Goal: Task Accomplishment & Management: Manage account settings

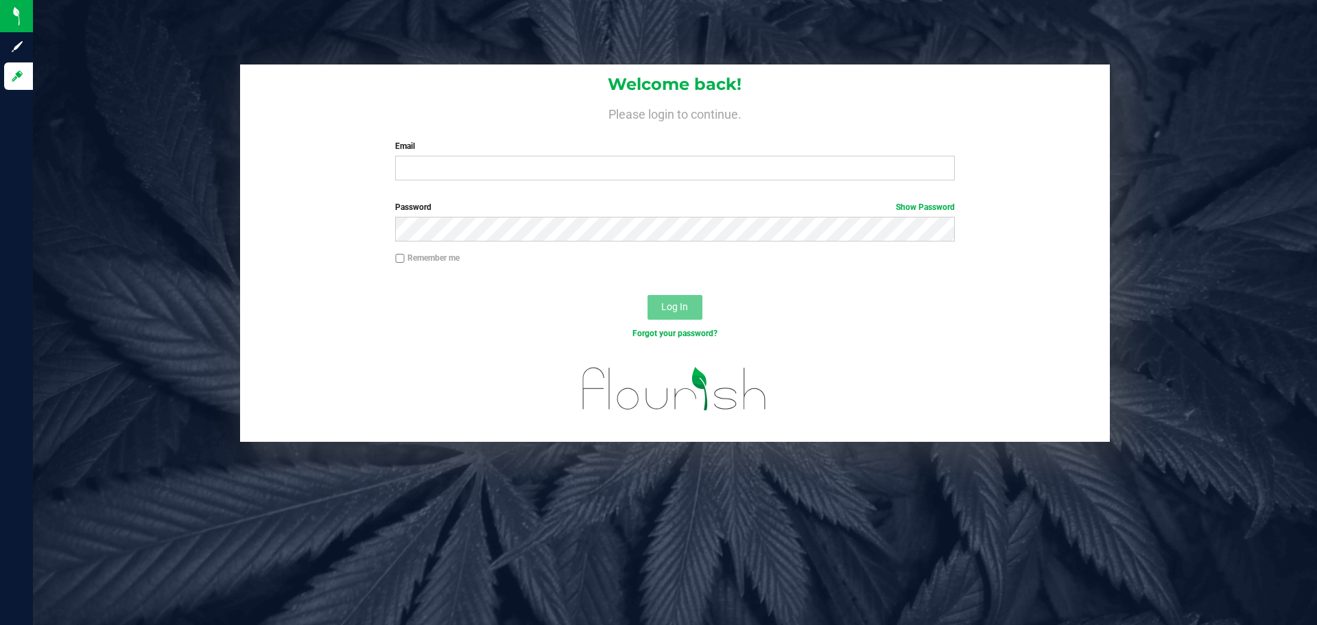
drag, startPoint x: 1077, startPoint y: 242, endPoint x: 873, endPoint y: 360, distance: 235.1
click at [990, 292] on div "Welcome back! Please login to continue. Email Required Please format your email…" at bounding box center [675, 252] width 1305 height 377
click at [231, 256] on div "Welcome back! Please login to continue. Email Required Please format your email…" at bounding box center [675, 252] width 1305 height 377
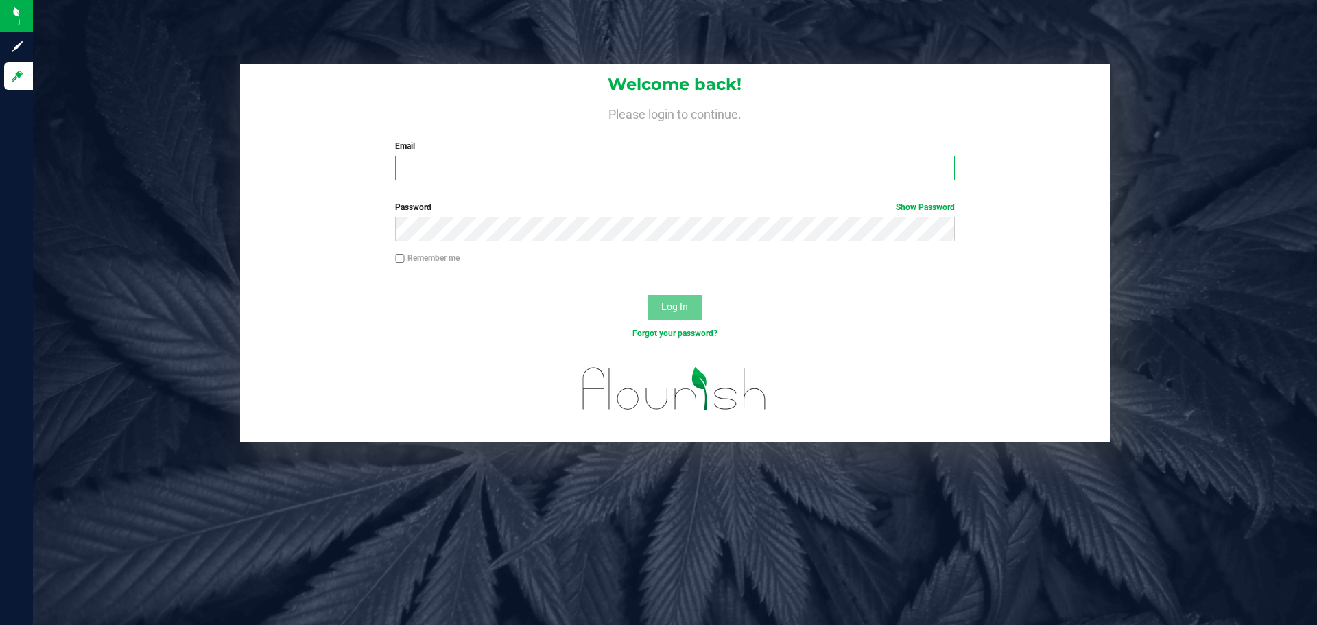
click at [545, 162] on input "Email" at bounding box center [674, 168] width 559 height 25
type input "[EMAIL_ADDRESS][DOMAIN_NAME]"
click at [648, 295] on button "Log In" at bounding box center [675, 307] width 55 height 25
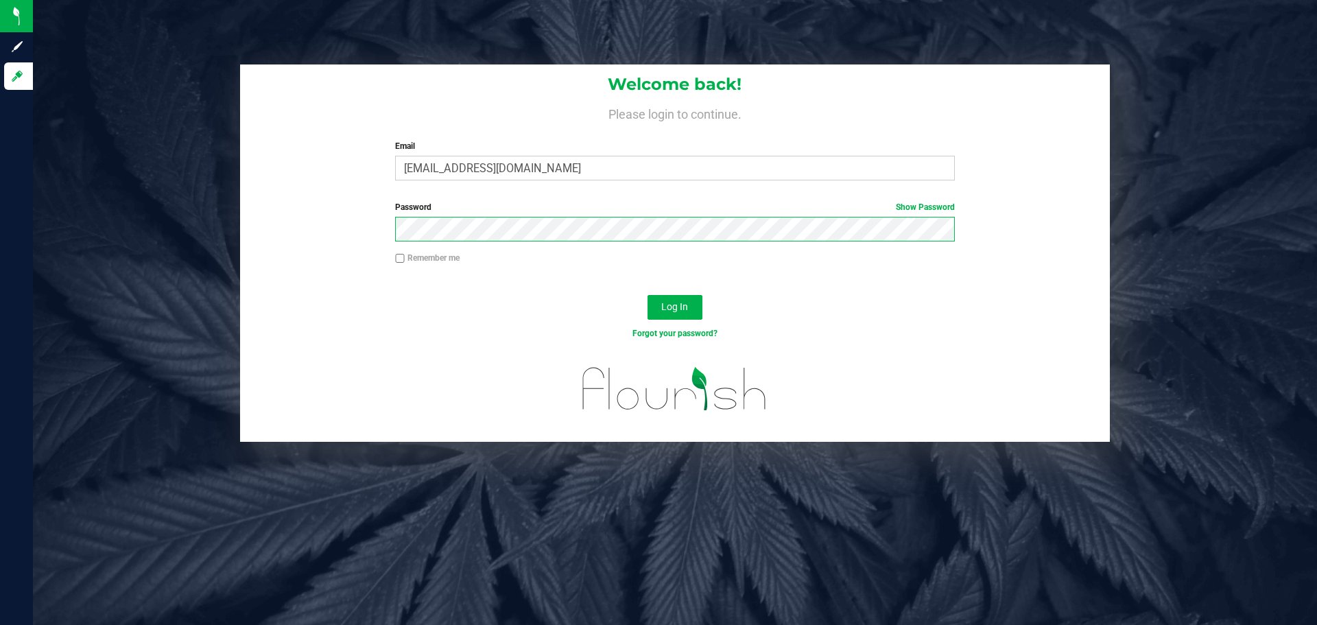
click at [648, 295] on button "Log In" at bounding box center [675, 307] width 55 height 25
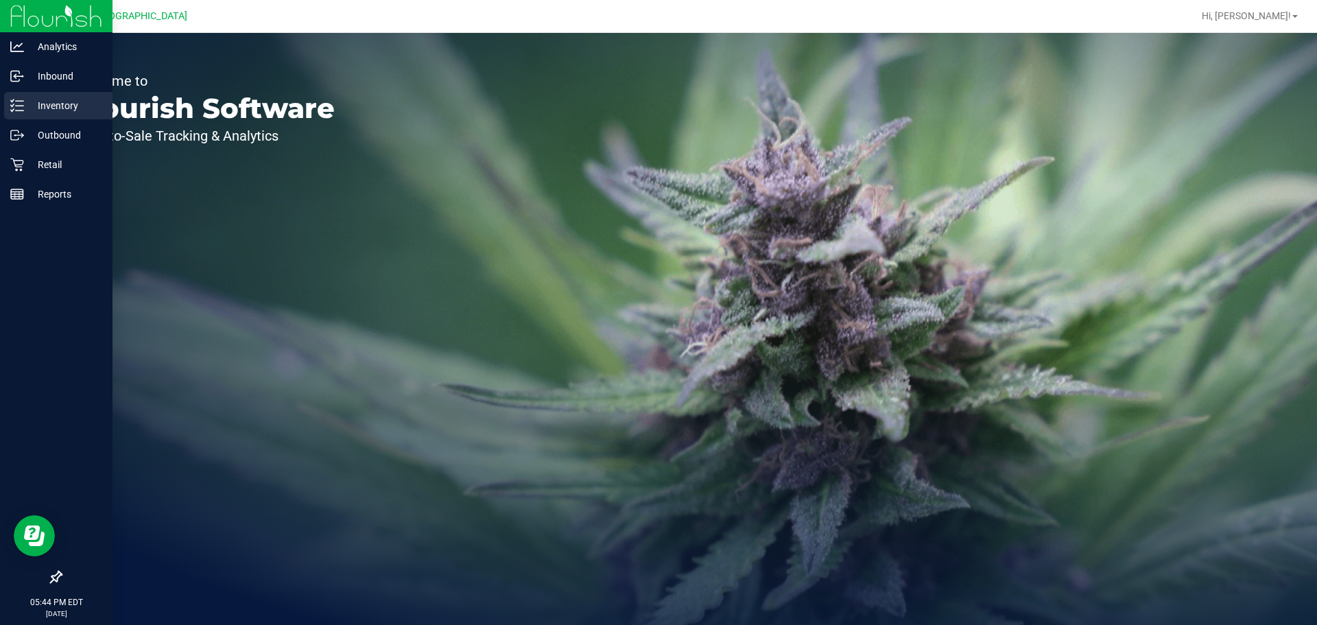
click at [59, 99] on p "Inventory" at bounding box center [65, 105] width 82 height 16
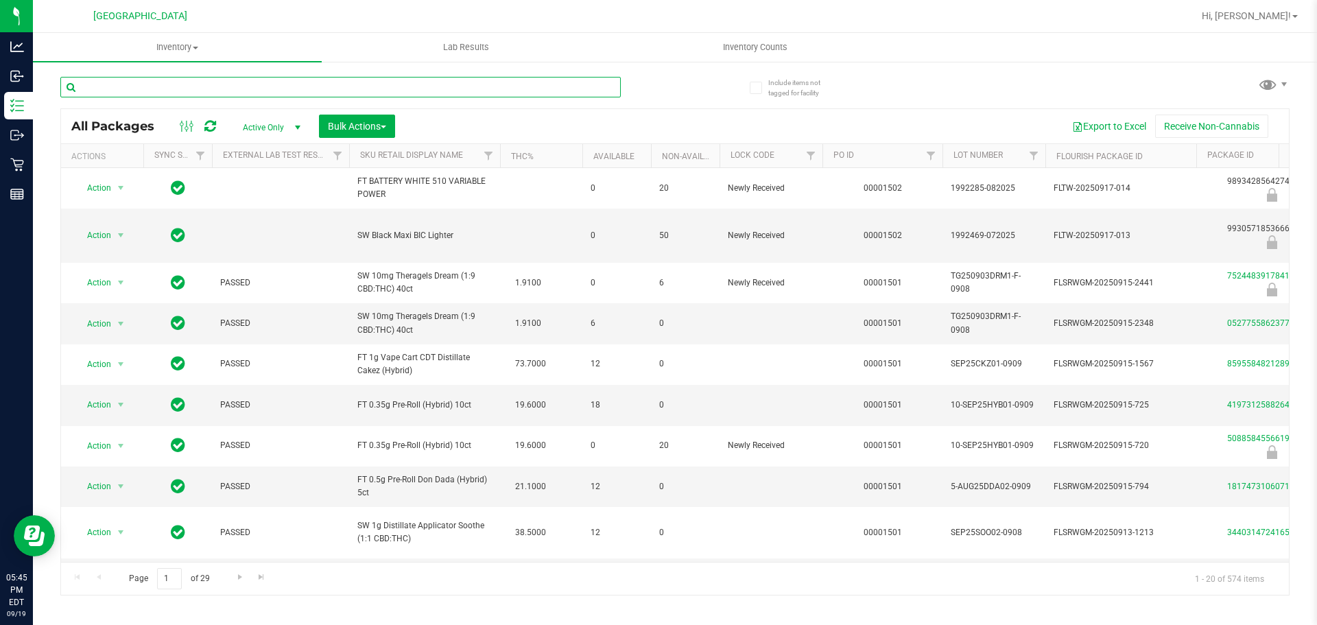
click at [272, 88] on input "text" at bounding box center [340, 87] width 561 height 21
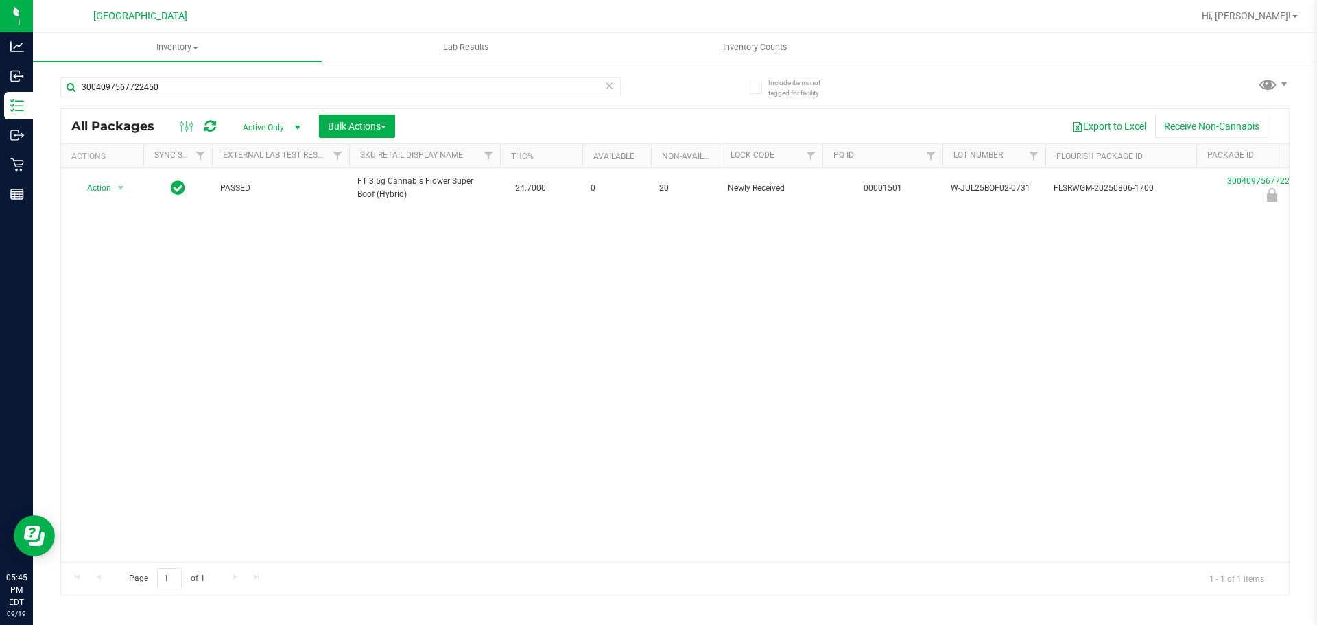
click at [442, 221] on div "Action Action Edit attributes Global inventory Locate package Package audit log…" at bounding box center [675, 365] width 1228 height 394
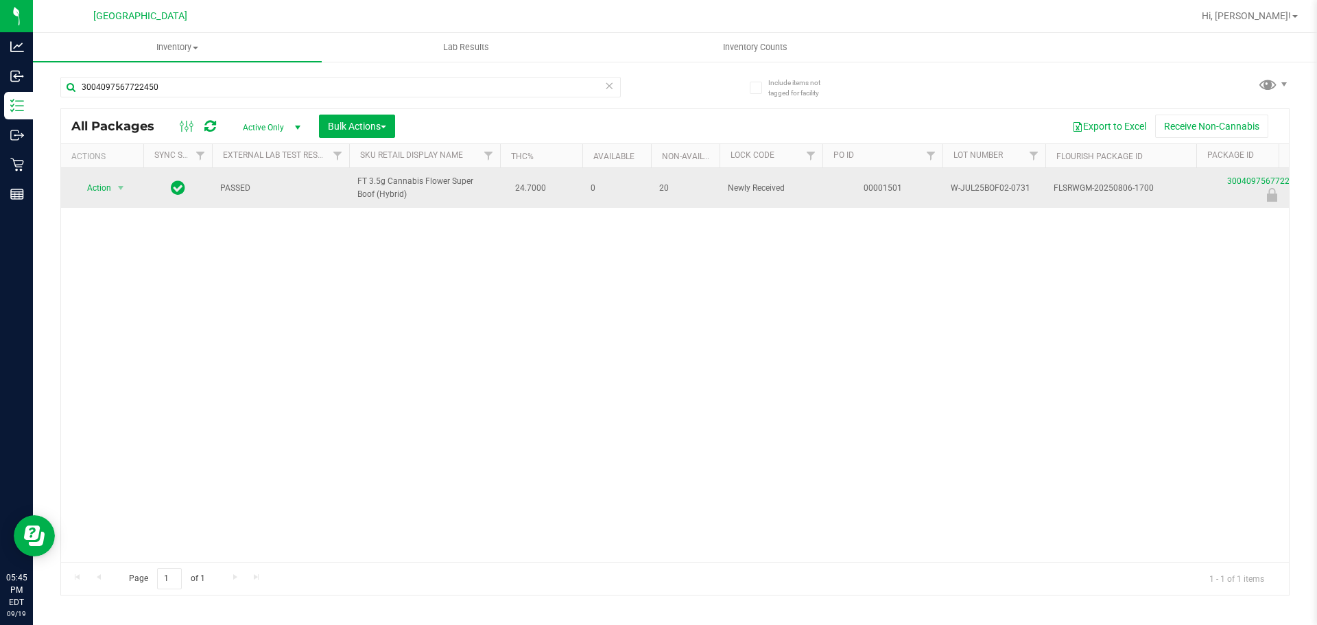
click at [442, 192] on span "FT 3.5g Cannabis Flower Super Boof (Hybrid)" at bounding box center [424, 188] width 134 height 26
click at [442, 187] on span "FT 3.5g Cannabis Flower Super Boof (Hybrid)" at bounding box center [424, 188] width 134 height 26
click at [442, 186] on span "FT 3.5g Cannabis Flower Super Boof (Hybrid)" at bounding box center [424, 188] width 134 height 26
click at [434, 180] on span "FT 3.5g Cannabis Flower Super Boof (Hybrid)" at bounding box center [424, 188] width 134 height 26
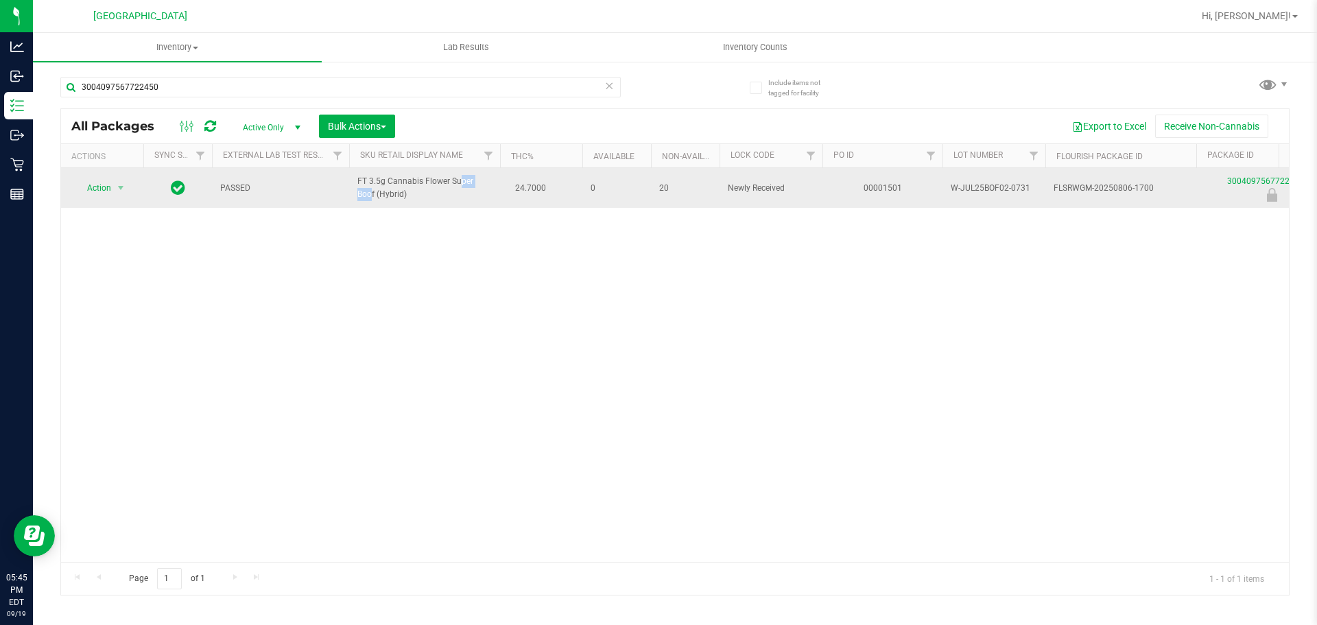
click at [434, 180] on span "FT 3.5g Cannabis Flower Super Boof (Hybrid)" at bounding box center [424, 188] width 134 height 26
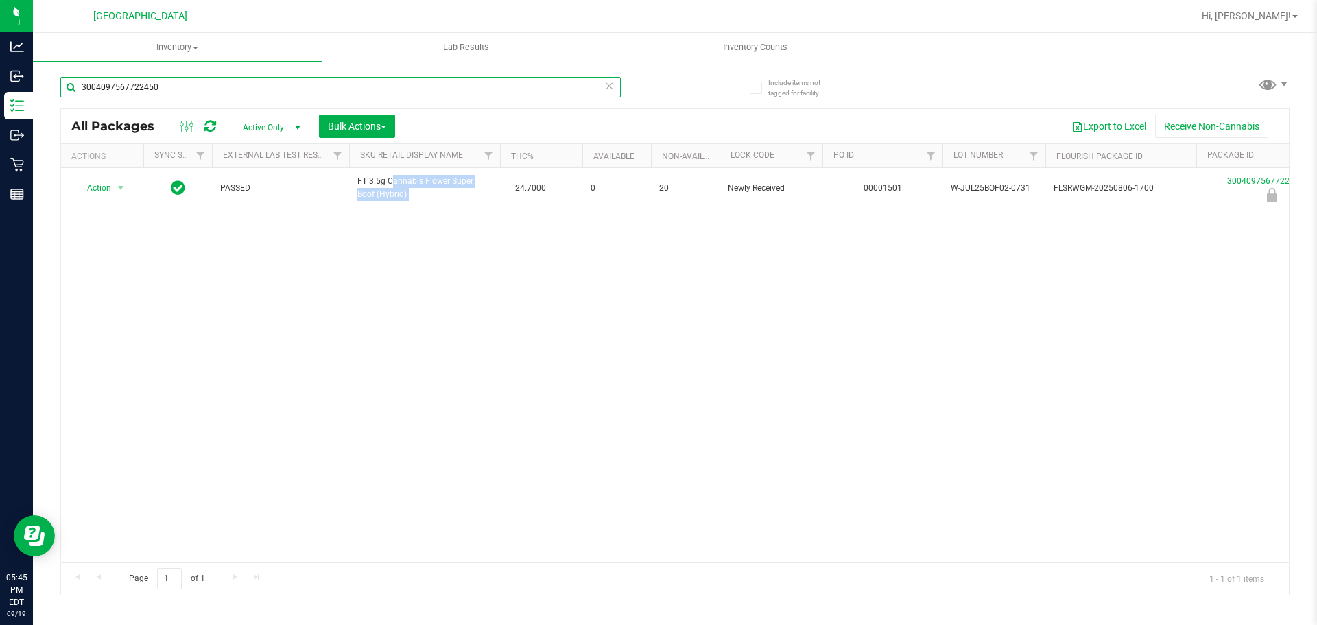
click at [297, 86] on input "3004097567722450" at bounding box center [340, 87] width 561 height 21
paste input "FT 3.5g Cannabis Flower Super Boof (Hybrid)"
type input "FT 3.5g Cannabis Flower Super Boof (Hybrid)"
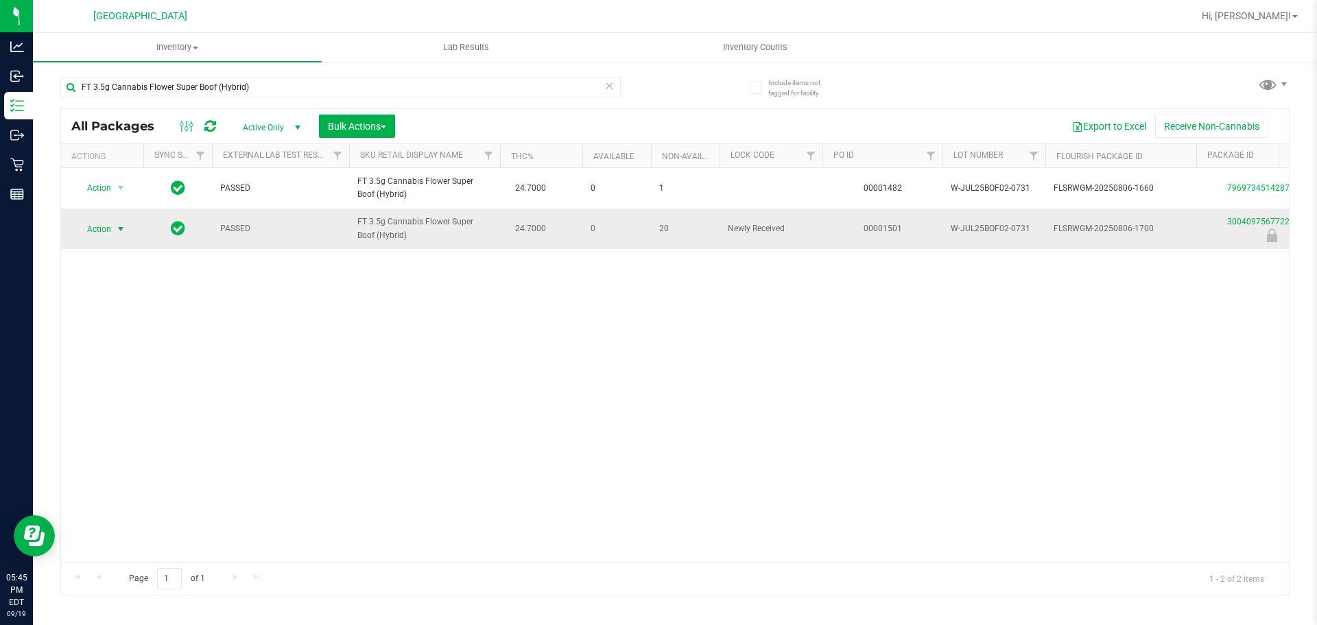
click at [109, 226] on span "Action" at bounding box center [93, 229] width 37 height 19
click at [128, 381] on li "Unlock package" at bounding box center [119, 391] width 88 height 21
click at [864, 362] on div "Action Action Adjust qty Create package Edit attributes Global inventory Locate…" at bounding box center [675, 365] width 1228 height 394
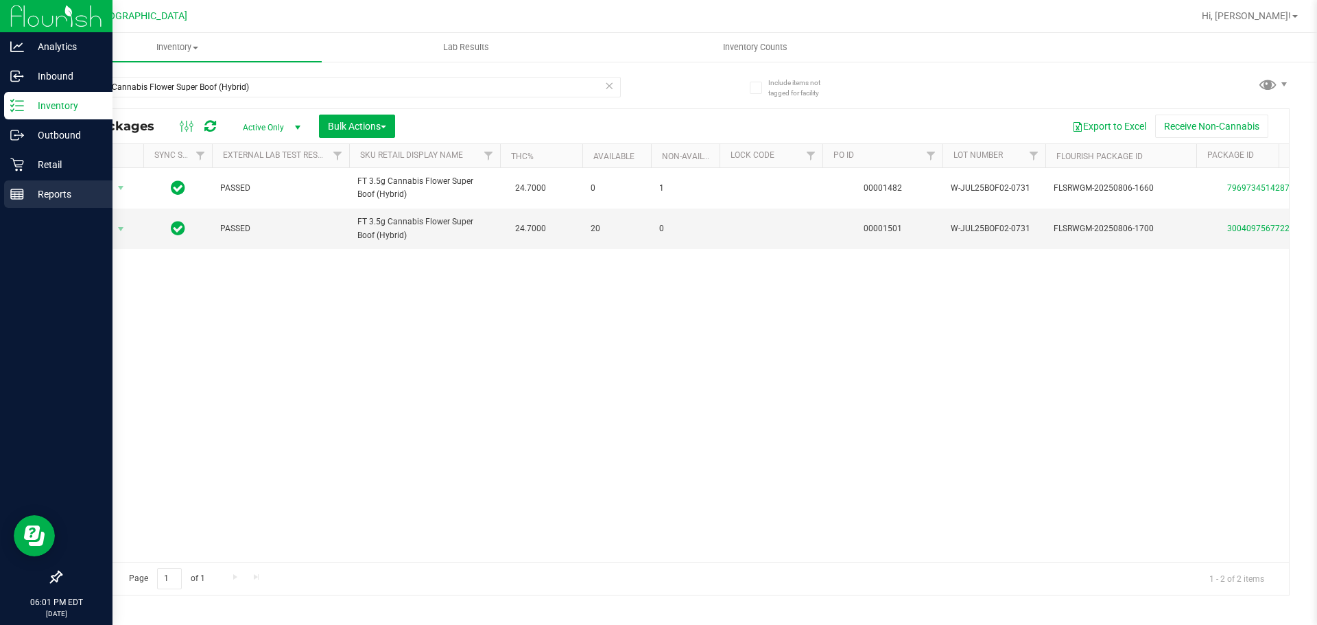
click at [9, 204] on div "Reports" at bounding box center [58, 193] width 108 height 27
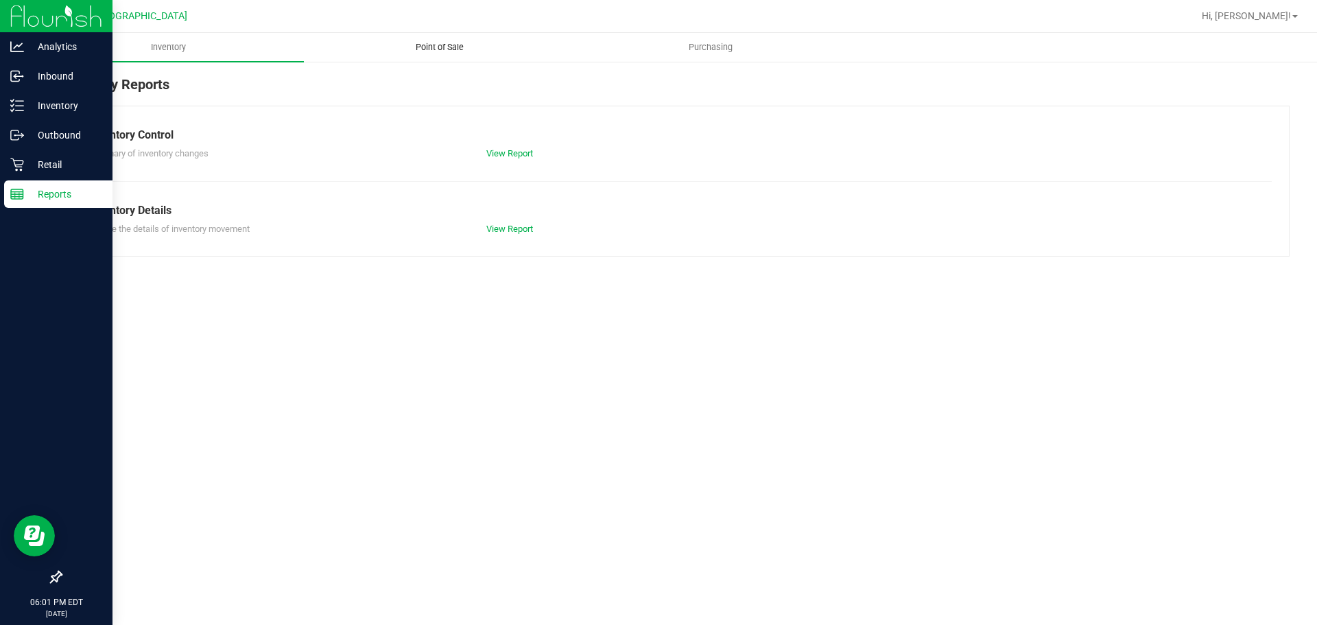
click at [453, 60] on uib-tab-heading "Point of Sale" at bounding box center [440, 47] width 270 height 27
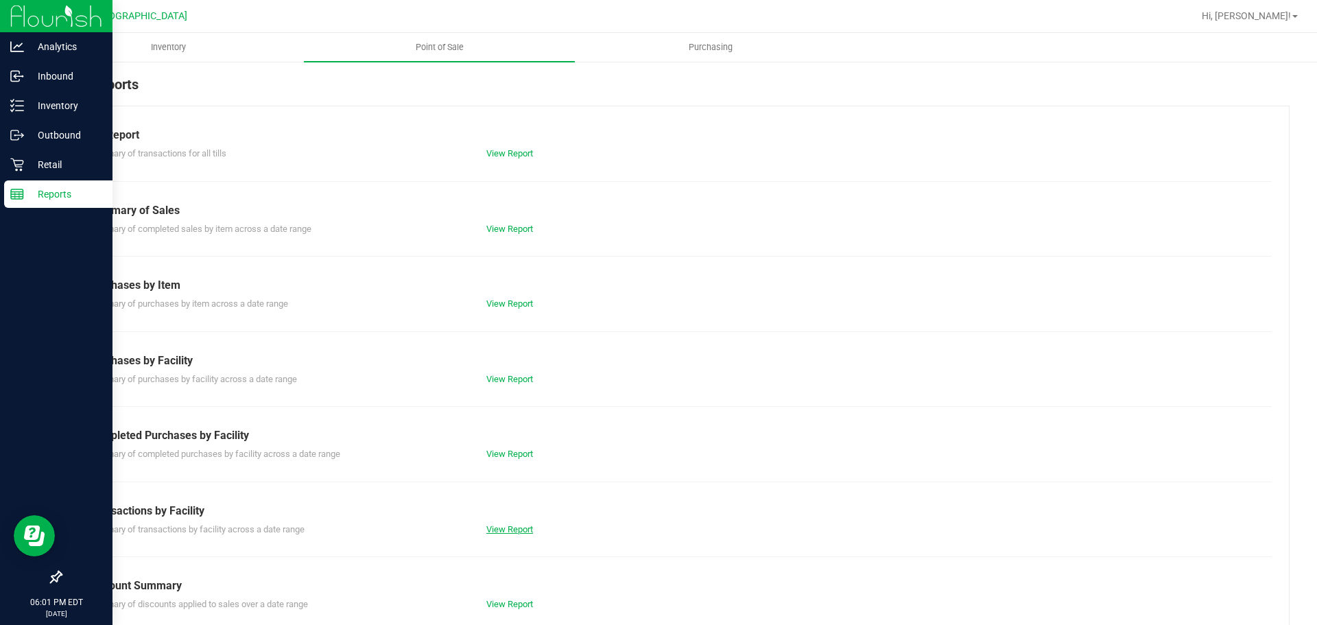
click at [526, 526] on link "View Report" at bounding box center [509, 529] width 47 height 10
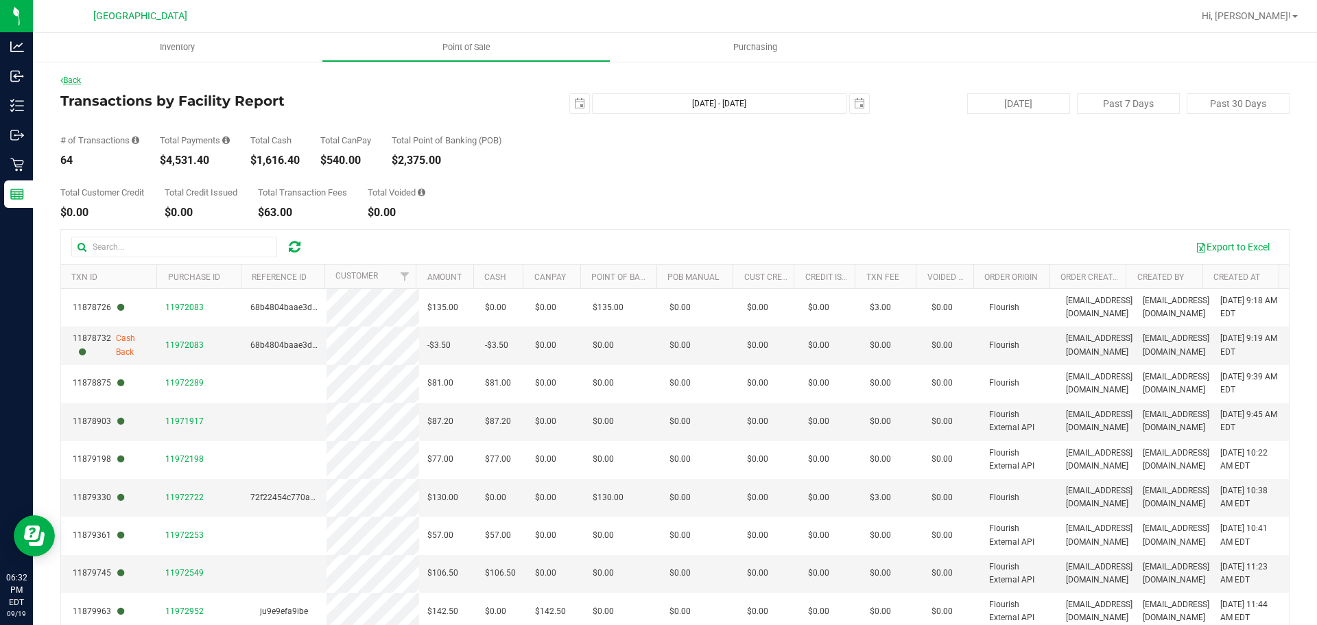
click at [71, 80] on link "Back" at bounding box center [70, 80] width 21 height 10
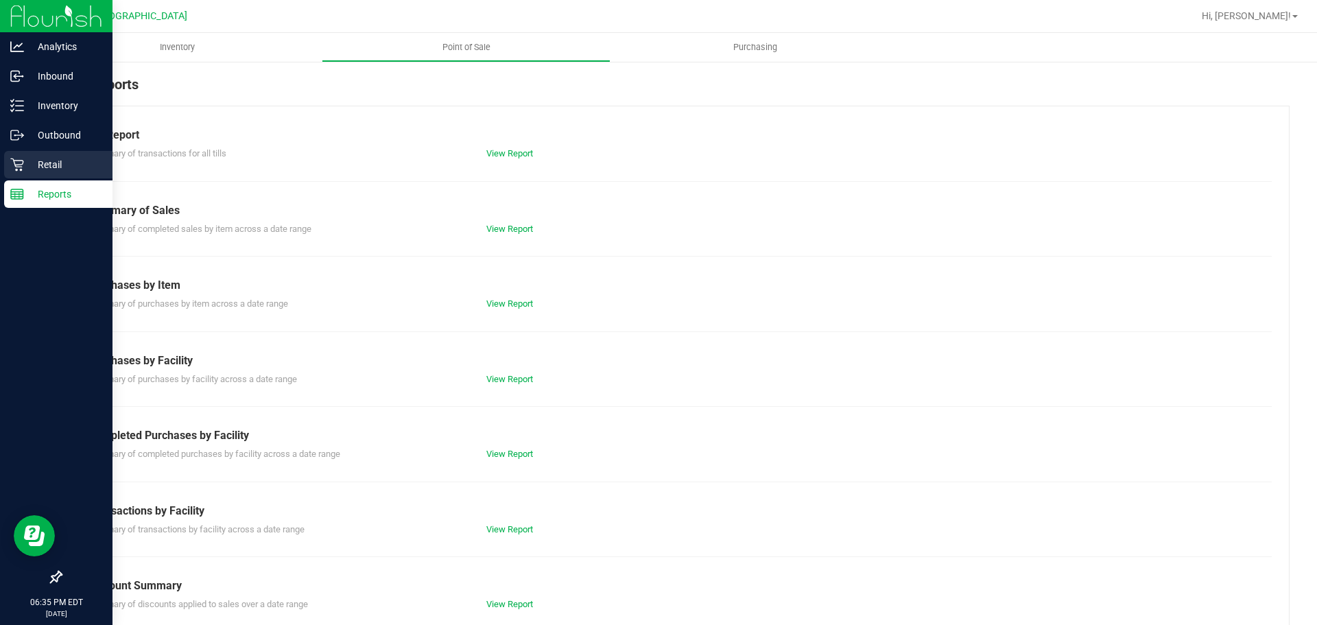
click at [24, 167] on p "Retail" at bounding box center [65, 164] width 82 height 16
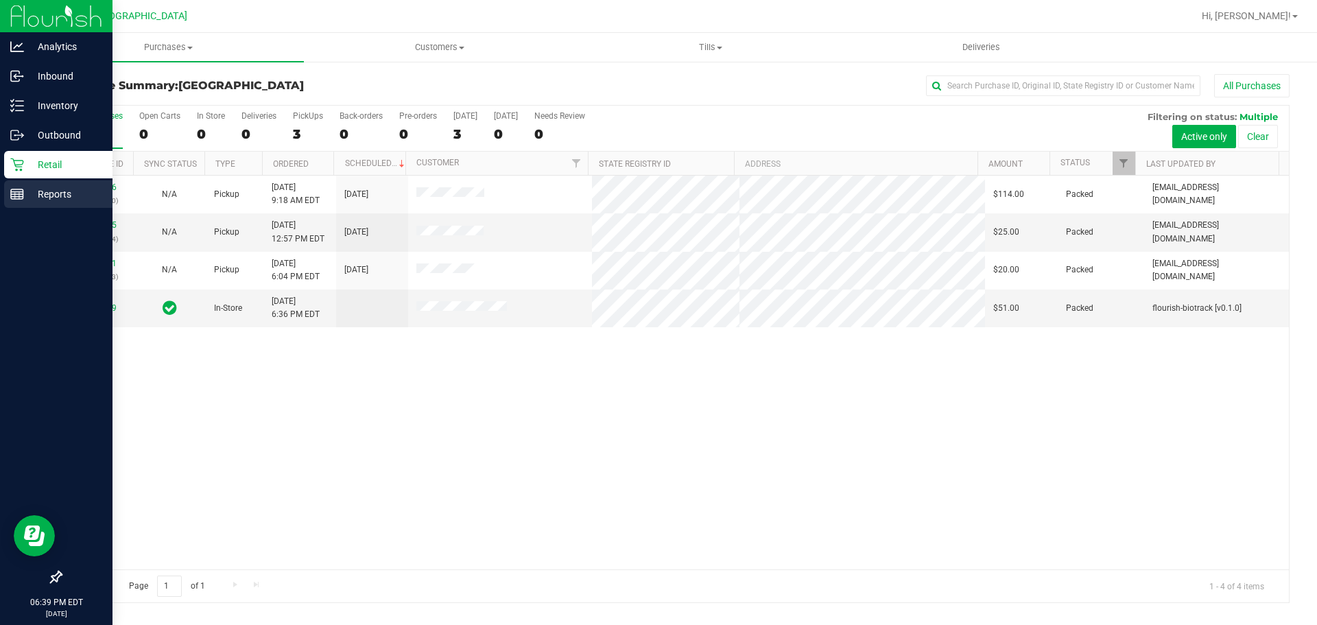
click at [56, 201] on p "Reports" at bounding box center [65, 194] width 82 height 16
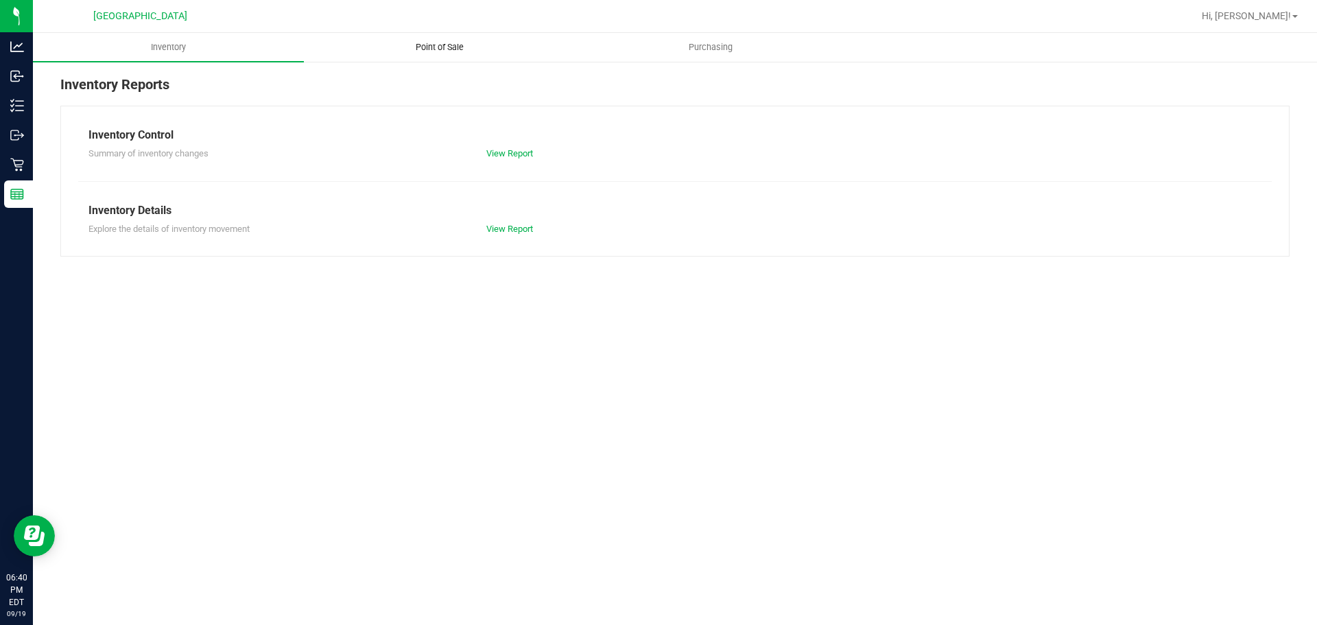
click at [449, 52] on span "Point of Sale" at bounding box center [439, 47] width 85 height 12
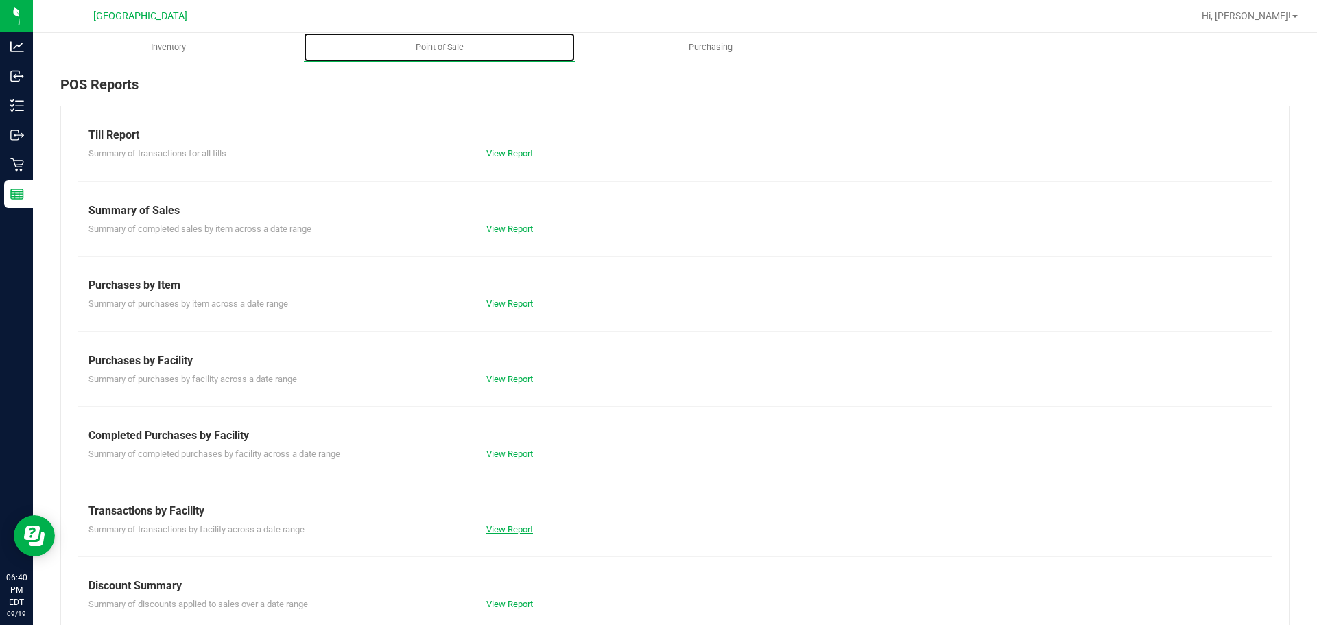
click at [519, 525] on link "View Report" at bounding box center [509, 529] width 47 height 10
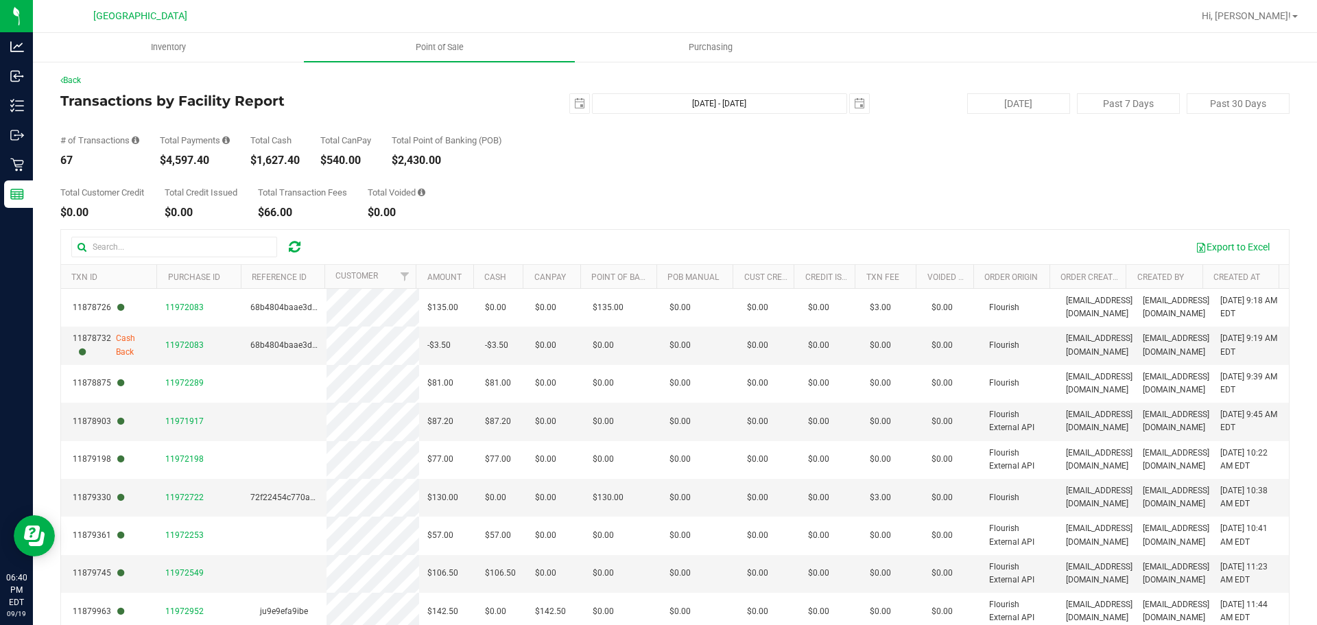
click at [503, 246] on div "Export to Excel" at bounding box center [797, 246] width 963 height 23
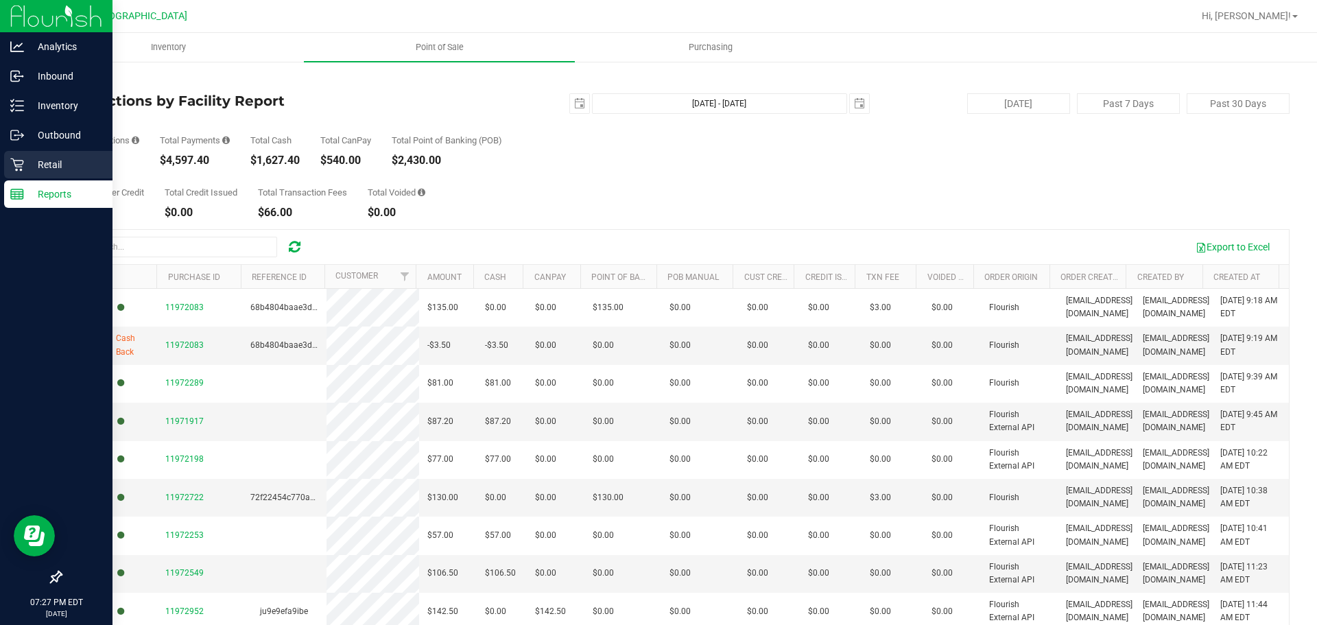
click at [17, 171] on icon at bounding box center [16, 164] width 13 height 13
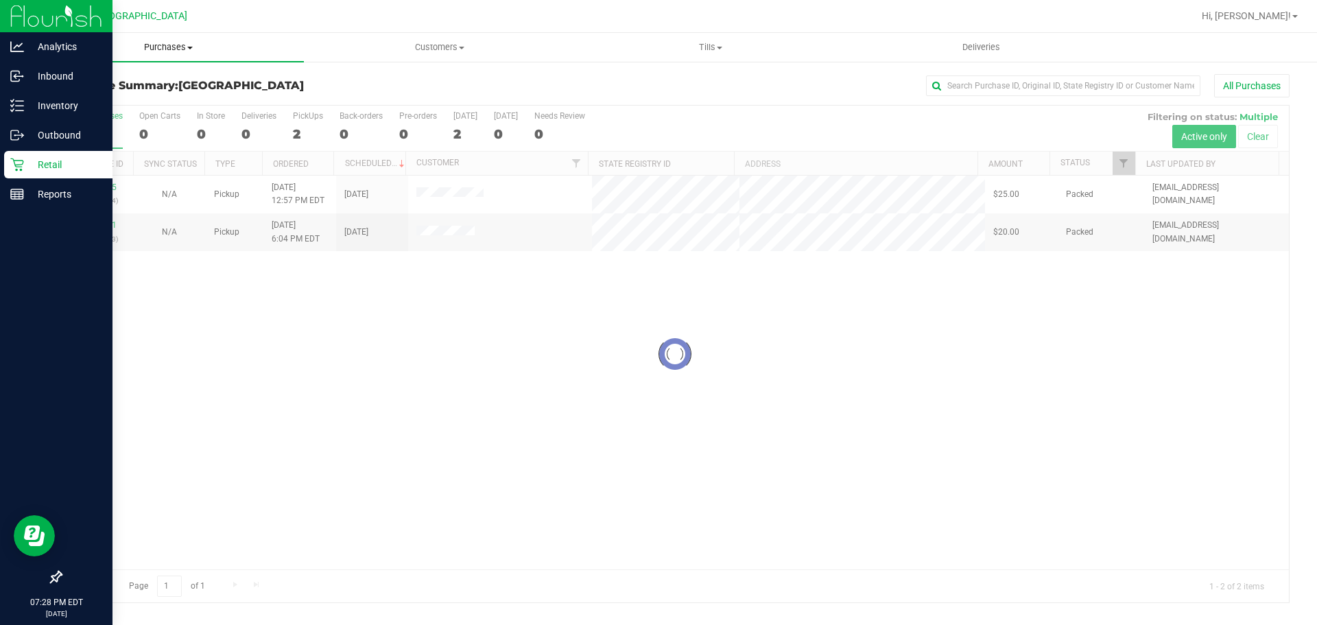
click at [198, 57] on uib-tab-heading "Purchases Summary of purchases Fulfillment All purchases" at bounding box center [168, 47] width 271 height 29
click at [103, 96] on span "Fulfillment" at bounding box center [75, 99] width 85 height 12
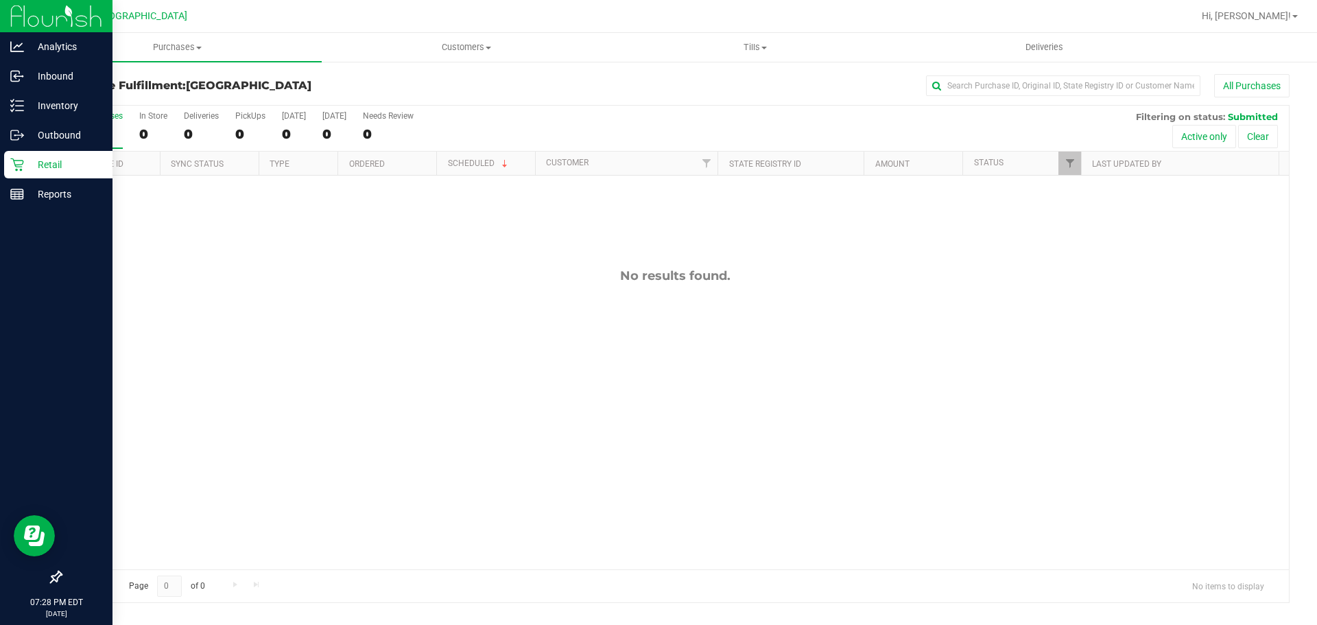
click at [657, 294] on div "No results found." at bounding box center [675, 419] width 1228 height 486
click at [459, 342] on div "No results found." at bounding box center [675, 419] width 1228 height 486
click at [768, 423] on div "No results found." at bounding box center [675, 419] width 1228 height 486
click at [45, 185] on div "Reports" at bounding box center [58, 193] width 108 height 27
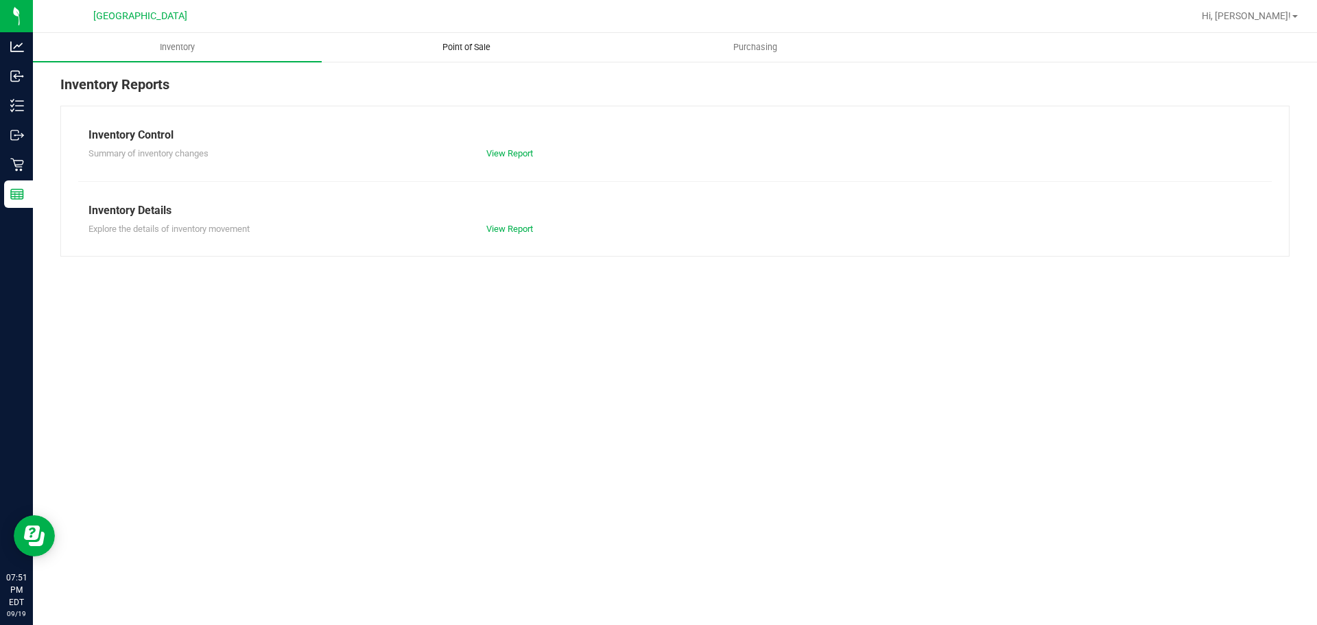
click at [464, 52] on span "Point of Sale" at bounding box center [466, 47] width 85 height 12
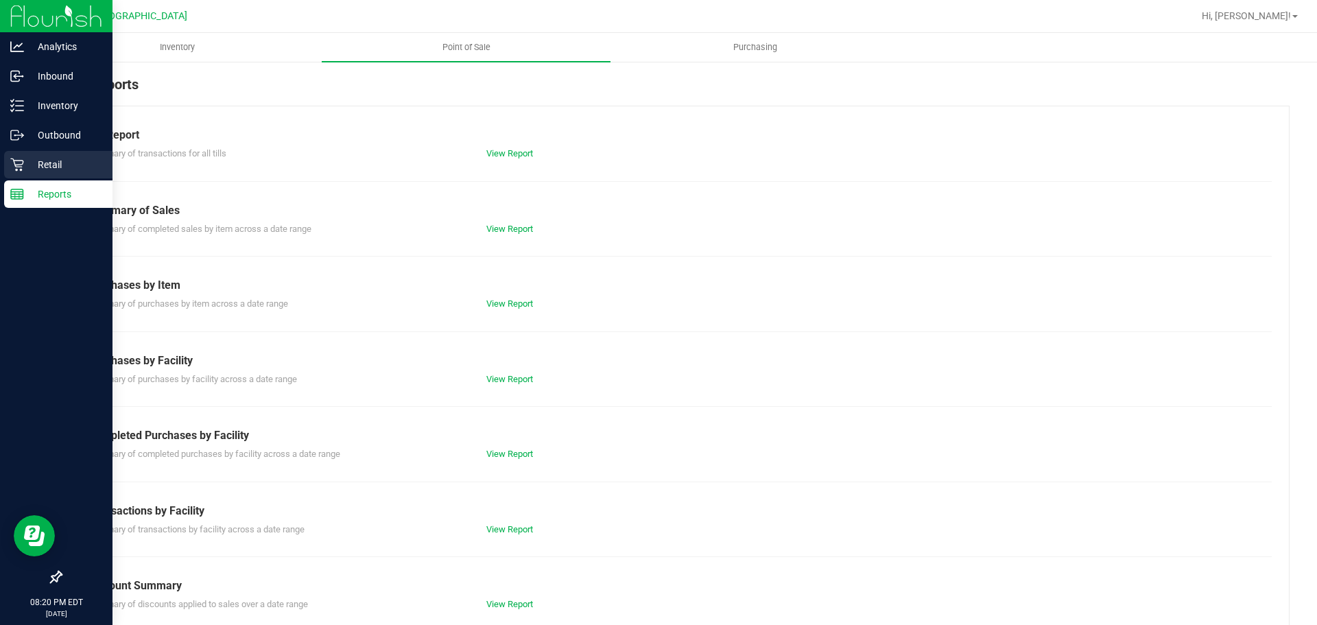
click at [66, 165] on p "Retail" at bounding box center [65, 164] width 82 height 16
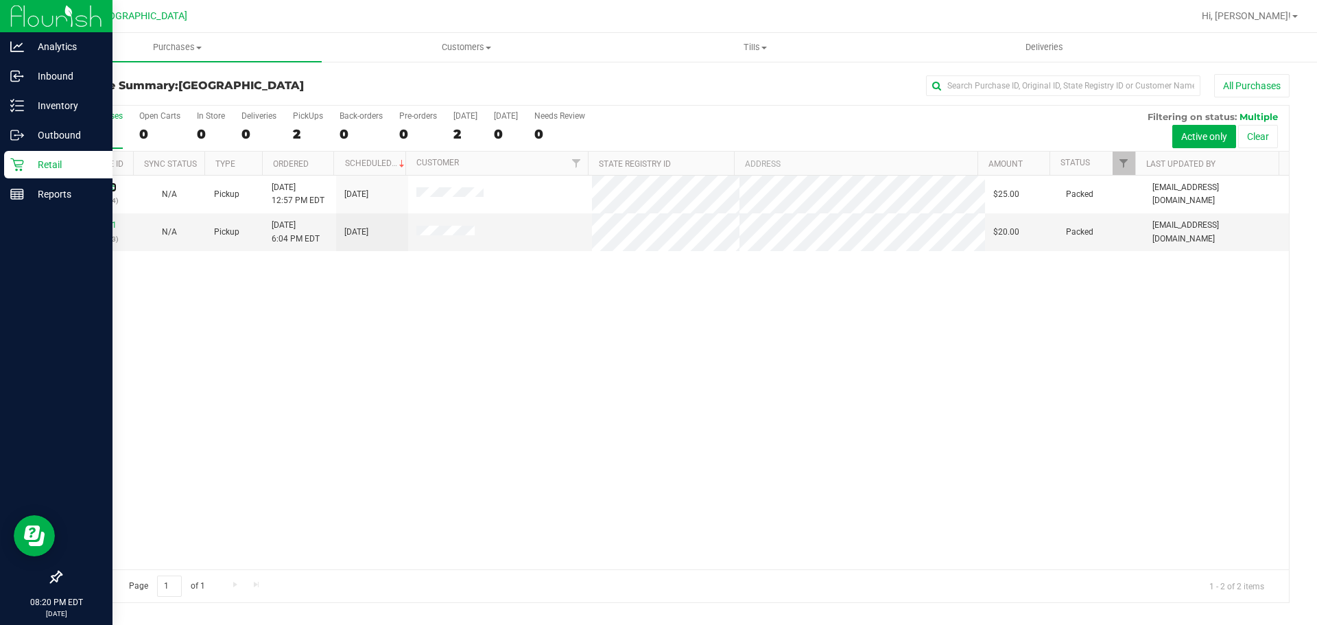
click at [91, 185] on link "11974005" at bounding box center [97, 188] width 38 height 10
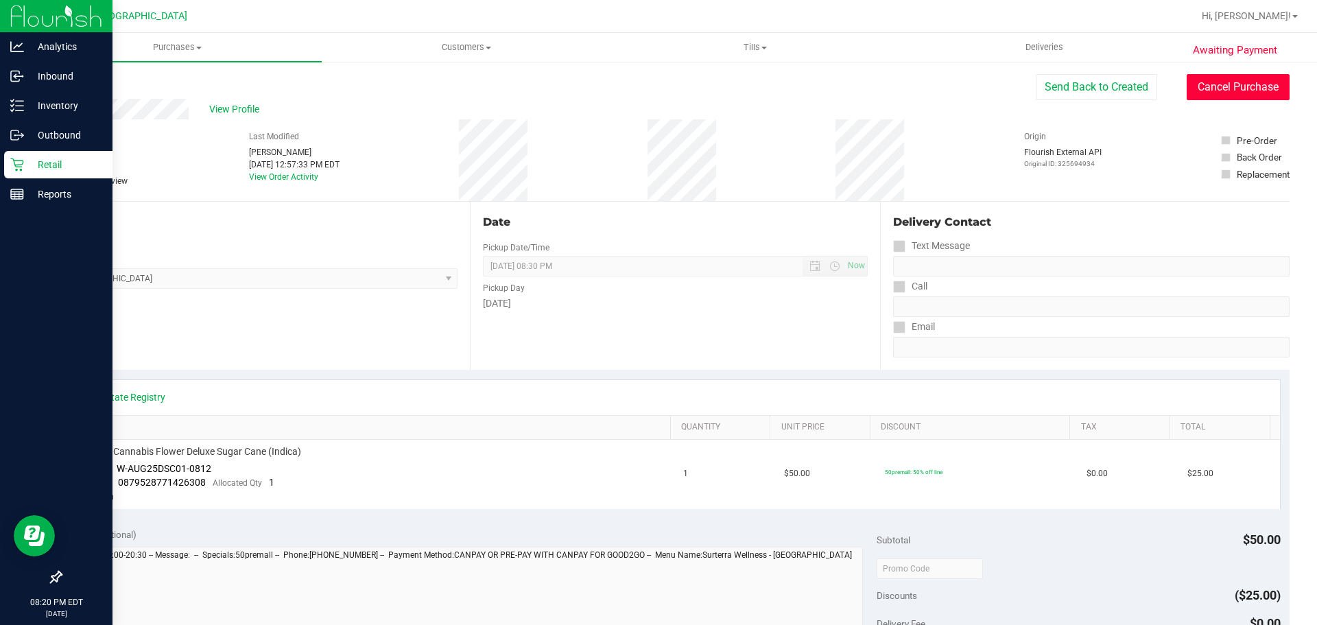
click at [1205, 94] on button "Cancel Purchase" at bounding box center [1238, 87] width 103 height 26
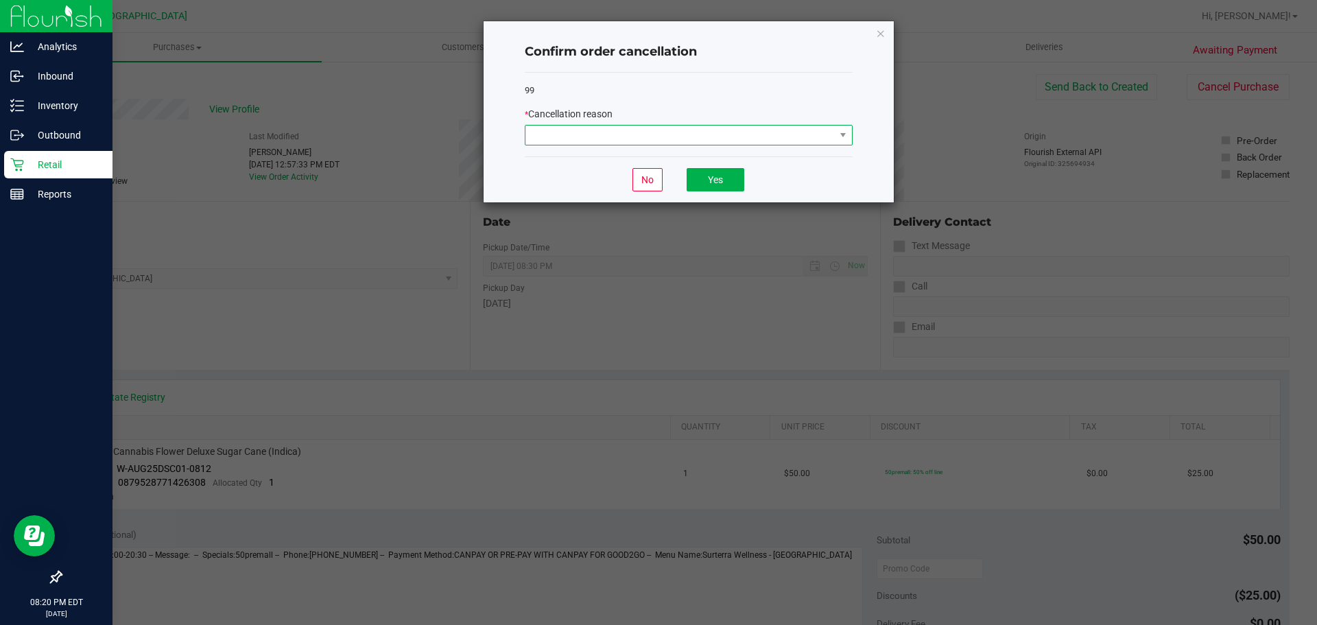
click at [706, 140] on span at bounding box center [680, 135] width 309 height 19
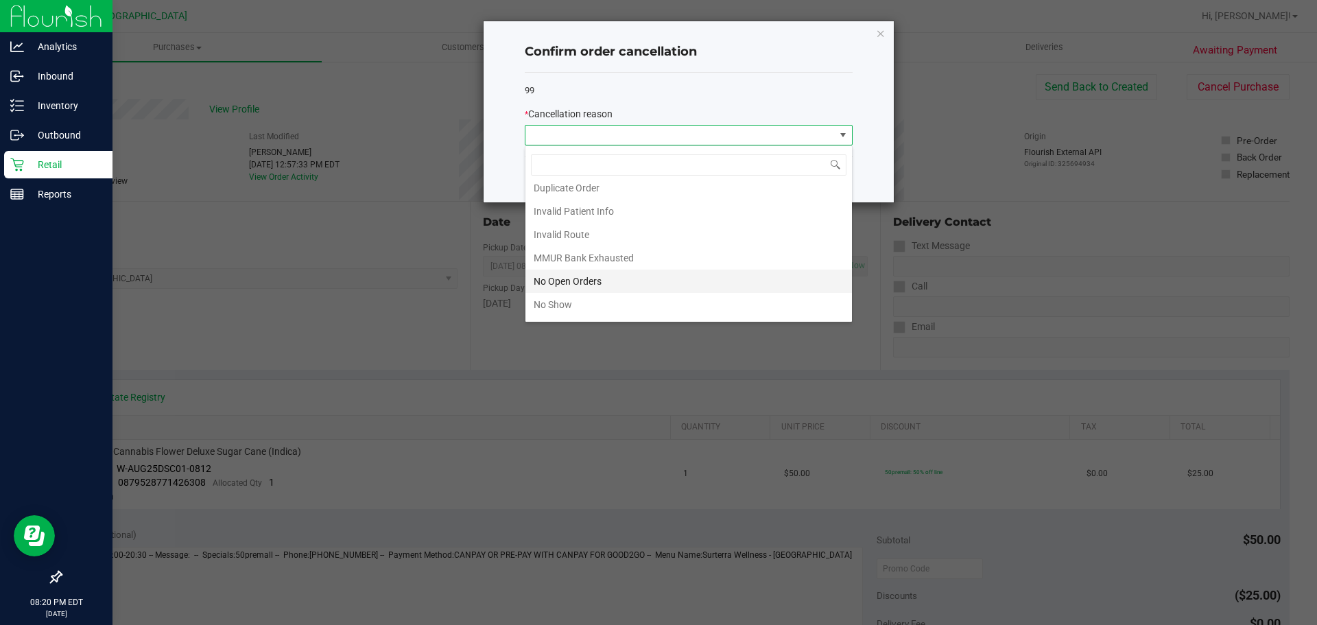
scroll to position [96, 0]
click at [583, 257] on li "Other" at bounding box center [689, 261] width 327 height 23
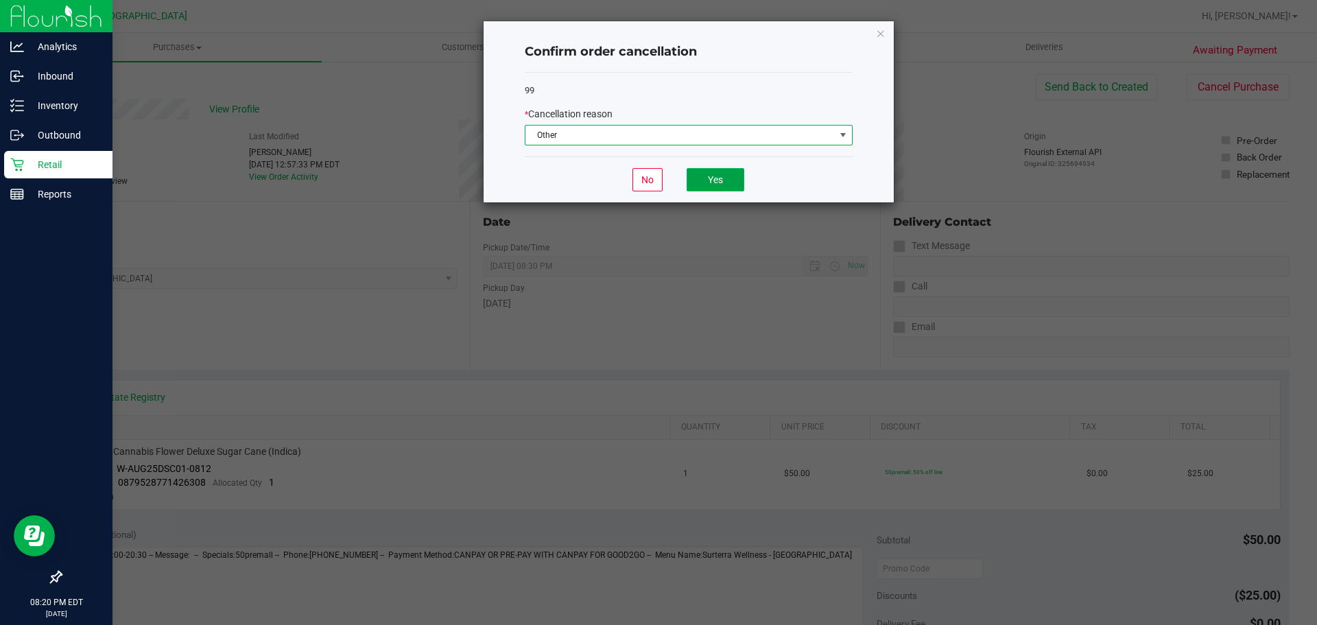
click at [720, 178] on button "Yes" at bounding box center [716, 179] width 58 height 23
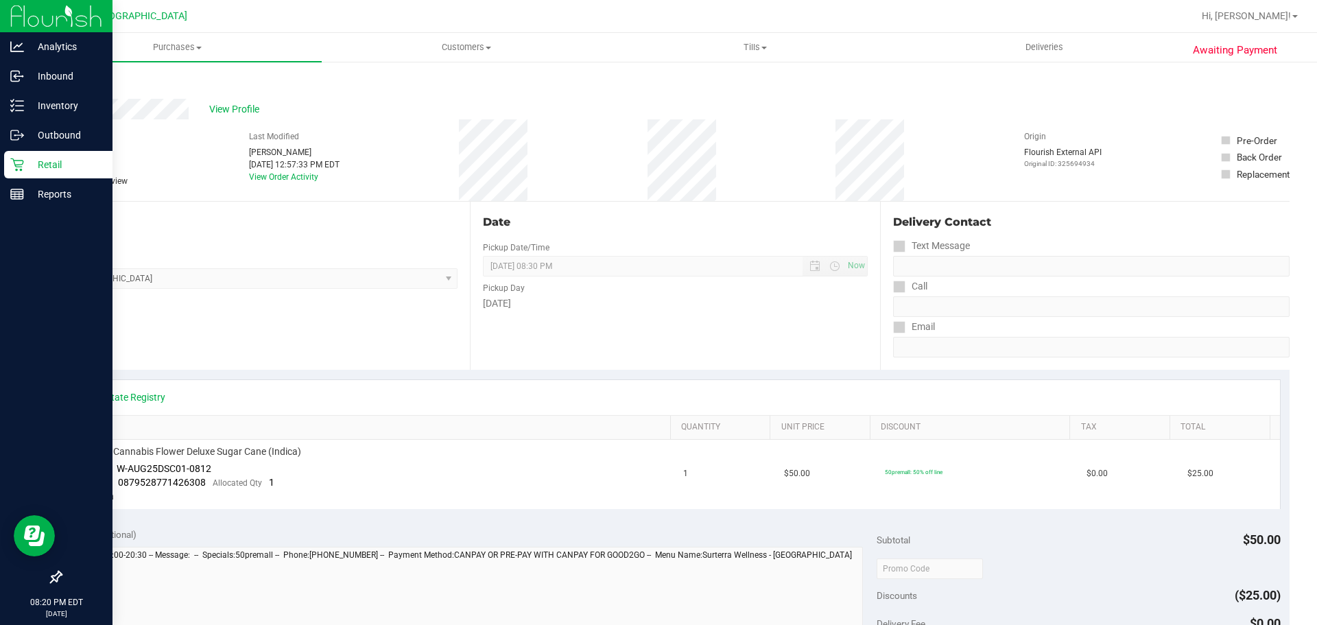
click at [20, 172] on div "Retail" at bounding box center [58, 164] width 108 height 27
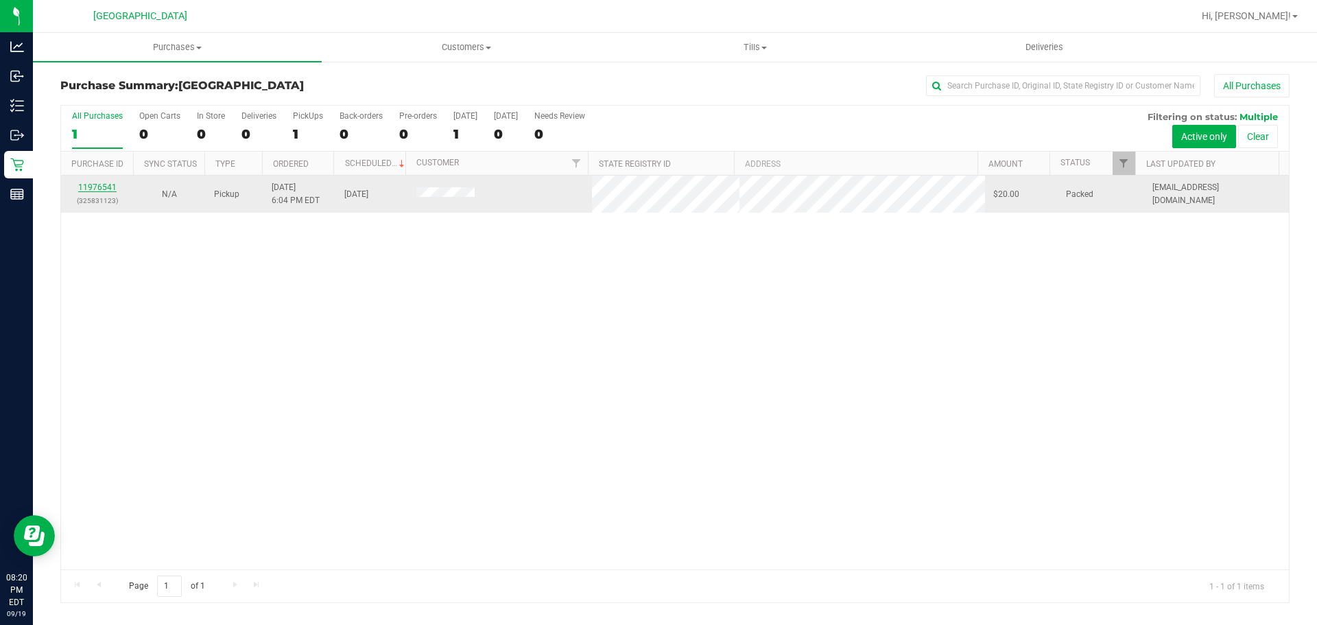
click at [107, 183] on link "11976541" at bounding box center [97, 188] width 38 height 10
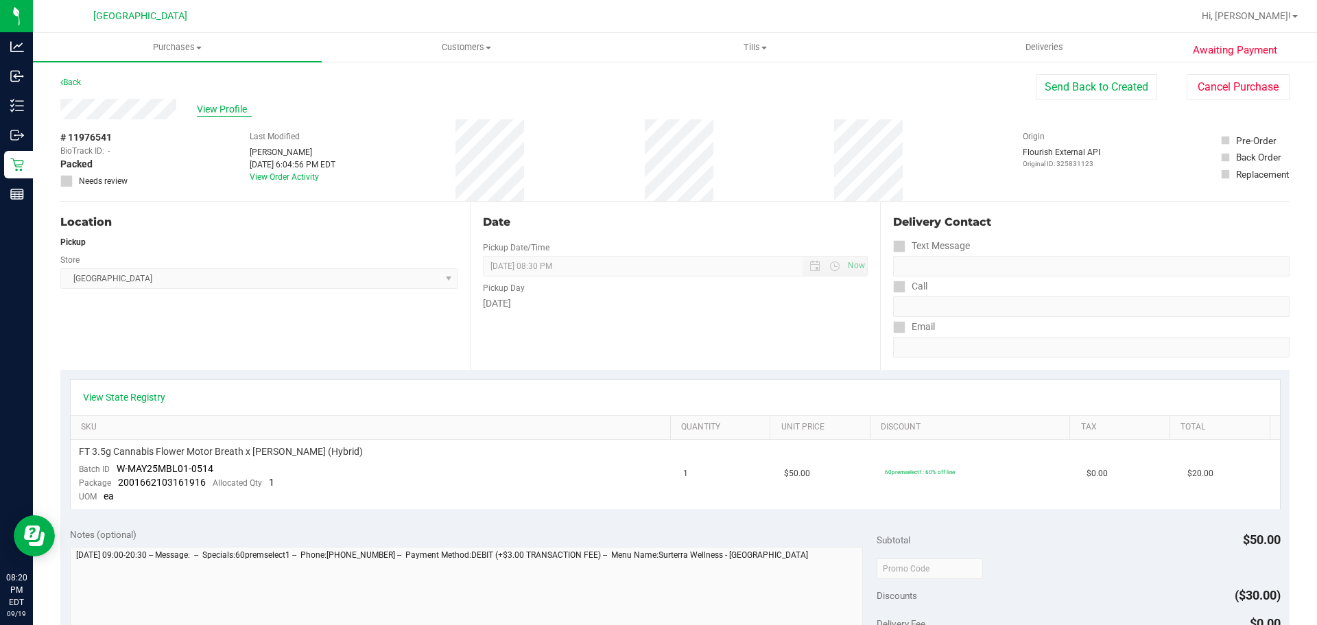
click at [232, 106] on span "View Profile" at bounding box center [224, 109] width 55 height 14
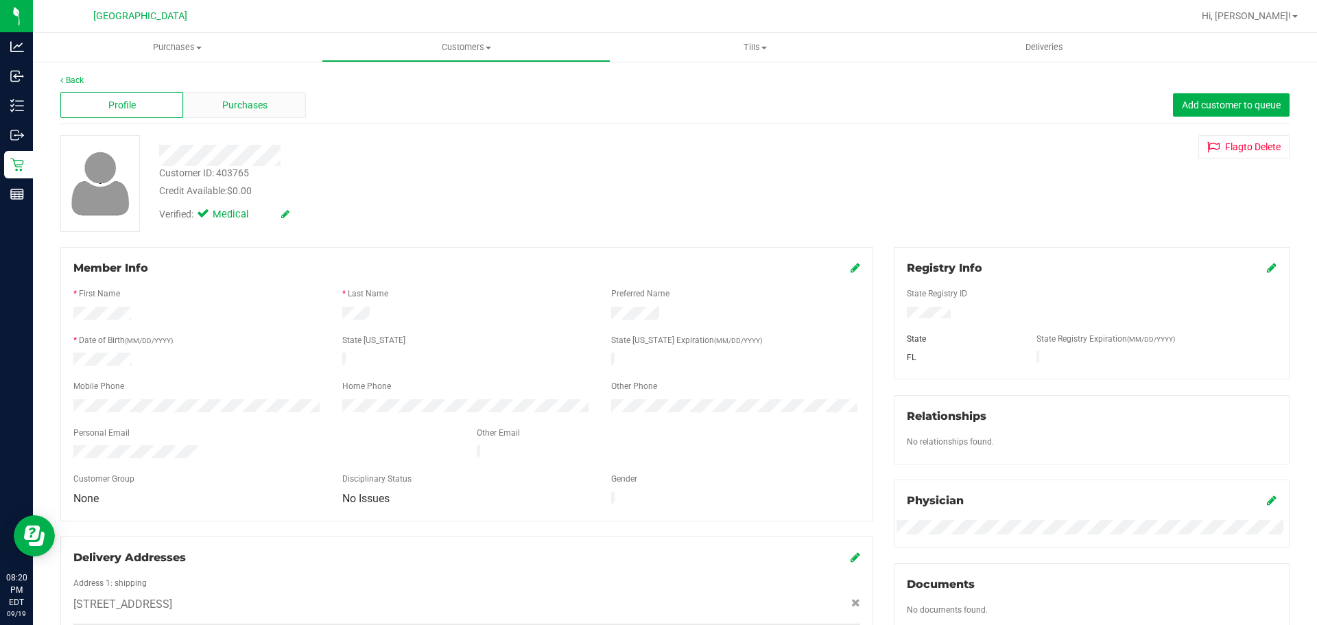
click at [235, 106] on span "Purchases" at bounding box center [244, 105] width 45 height 14
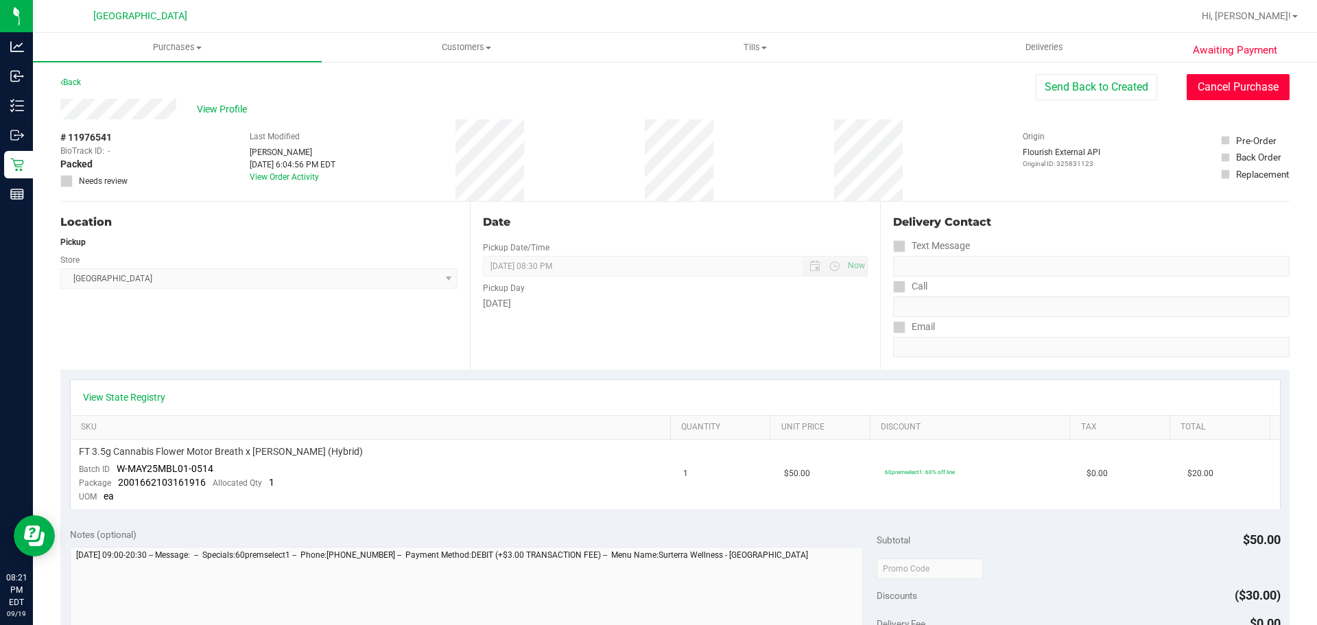
click at [1236, 91] on button "Cancel Purchase" at bounding box center [1238, 87] width 103 height 26
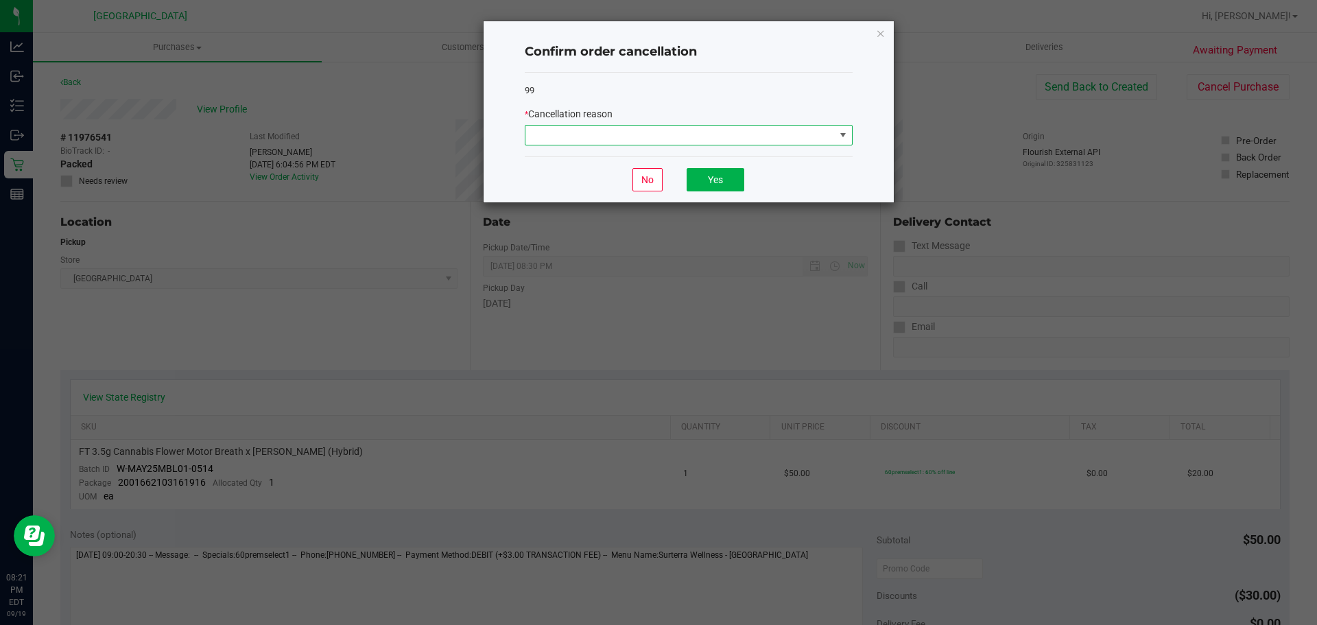
click at [719, 137] on span at bounding box center [680, 135] width 309 height 19
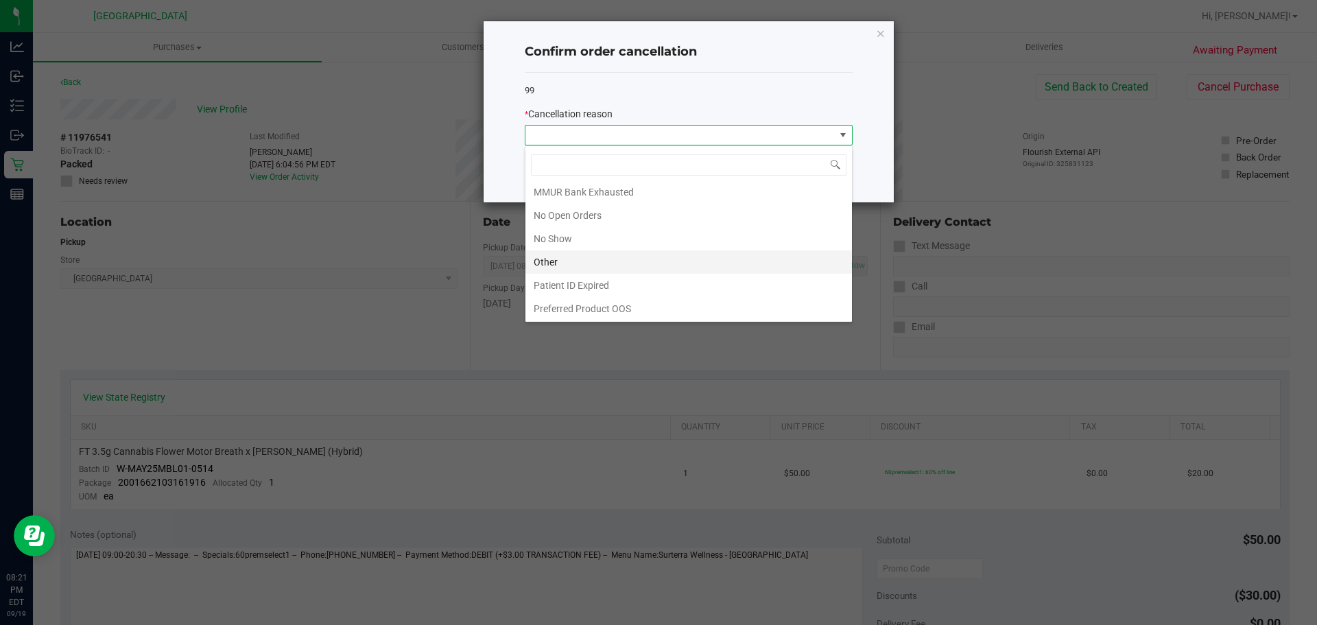
scroll to position [96, 0]
click at [576, 240] on li "No Show" at bounding box center [689, 237] width 327 height 23
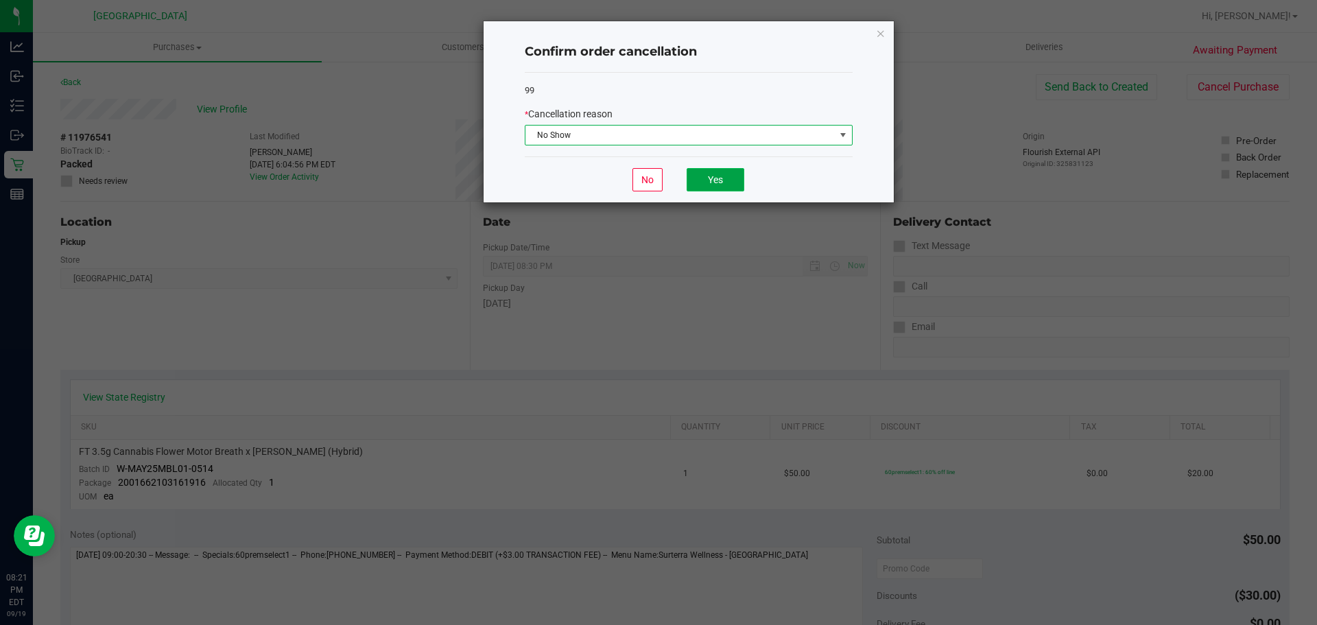
click at [710, 185] on button "Yes" at bounding box center [716, 179] width 58 height 23
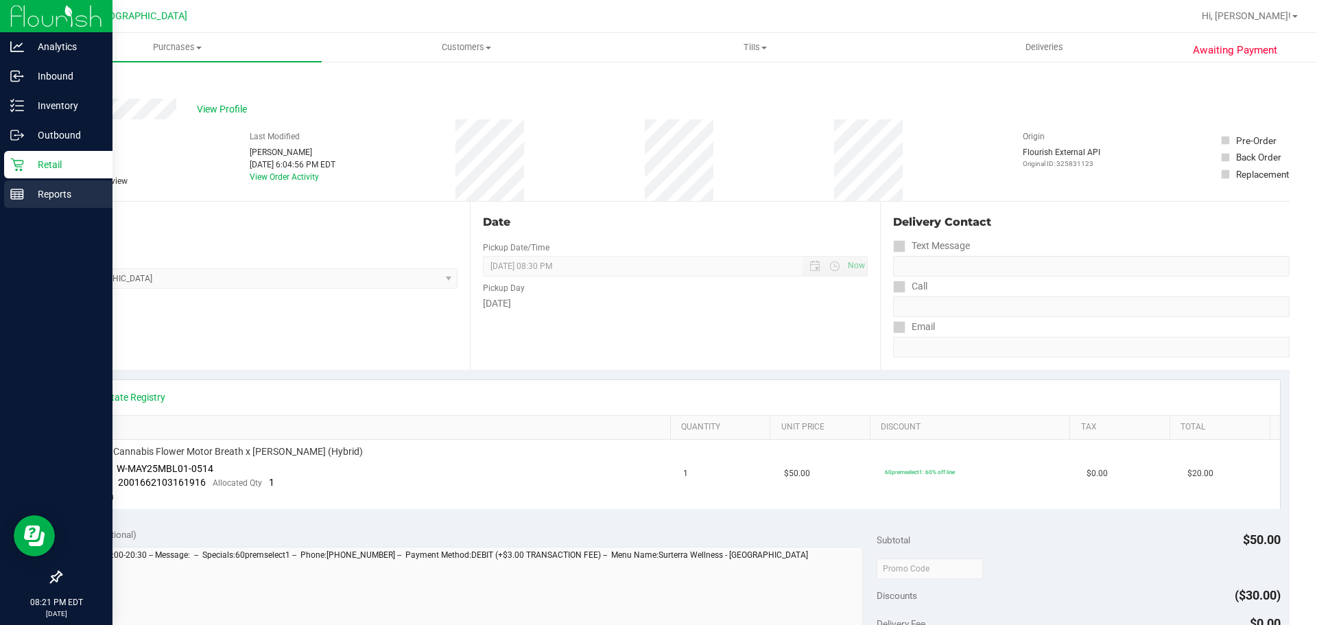
click at [24, 187] on p "Reports" at bounding box center [65, 194] width 82 height 16
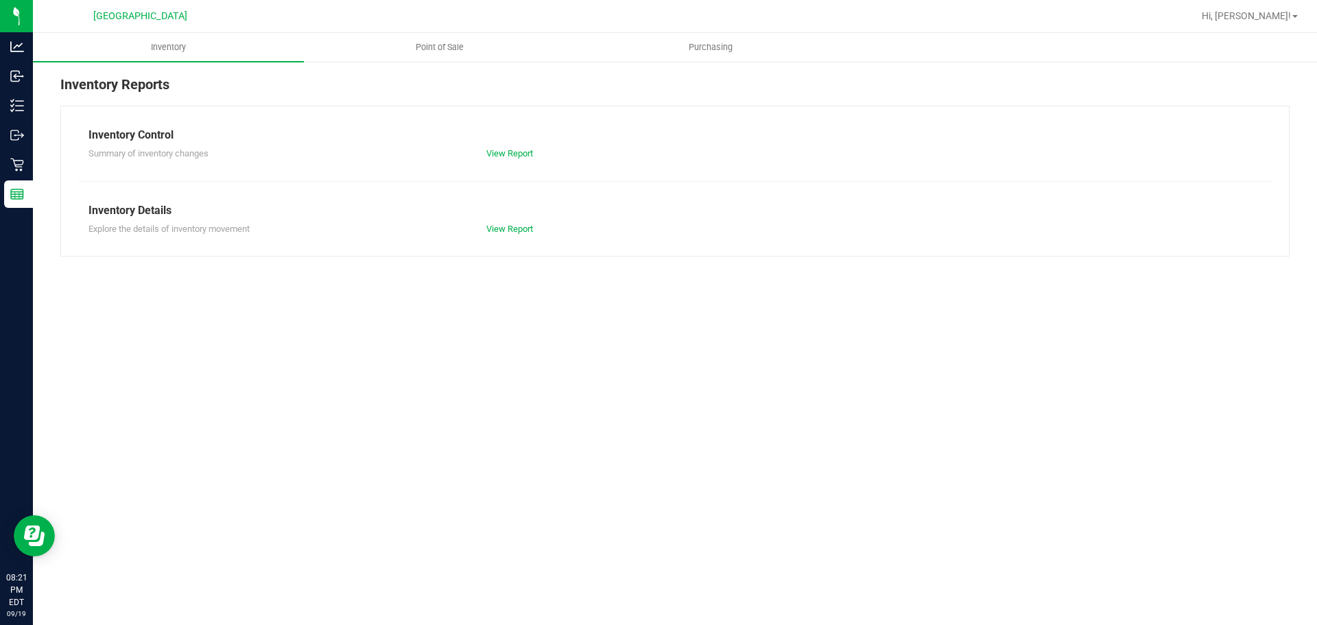
click at [484, 27] on div at bounding box center [720, 16] width 948 height 27
click at [473, 38] on uib-tab-heading "Point of Sale" at bounding box center [440, 47] width 270 height 27
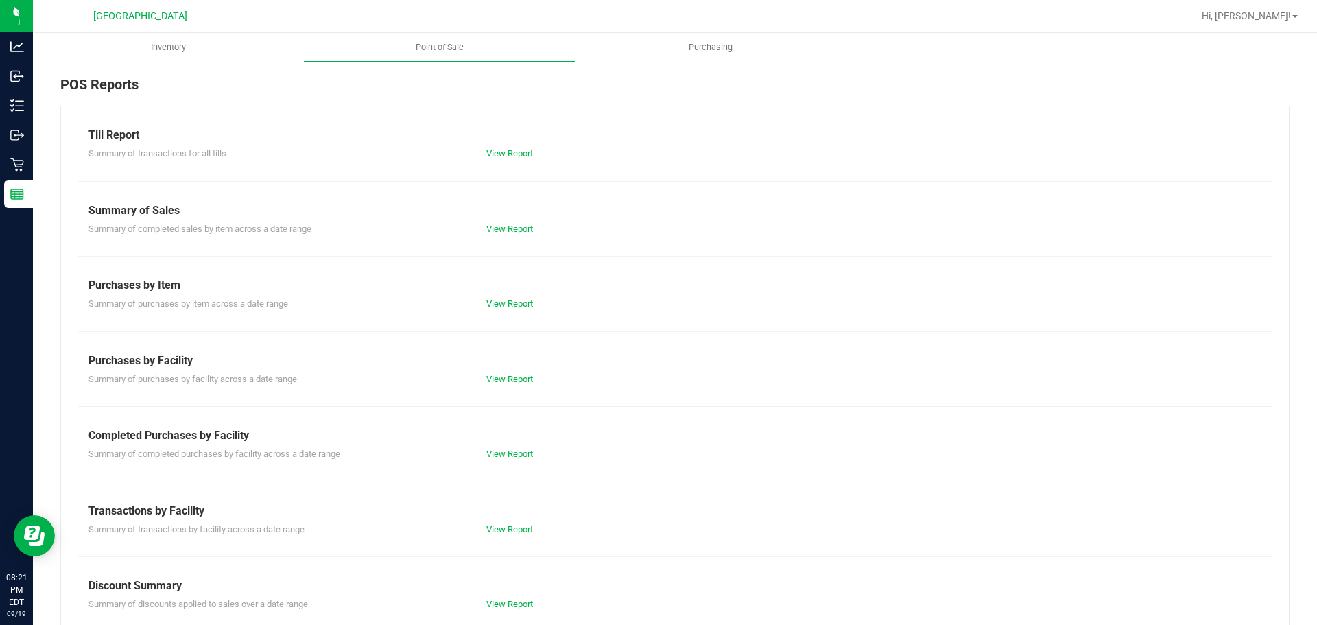
click at [513, 523] on div "View Report" at bounding box center [575, 530] width 199 height 14
click at [511, 528] on link "View Report" at bounding box center [509, 529] width 47 height 10
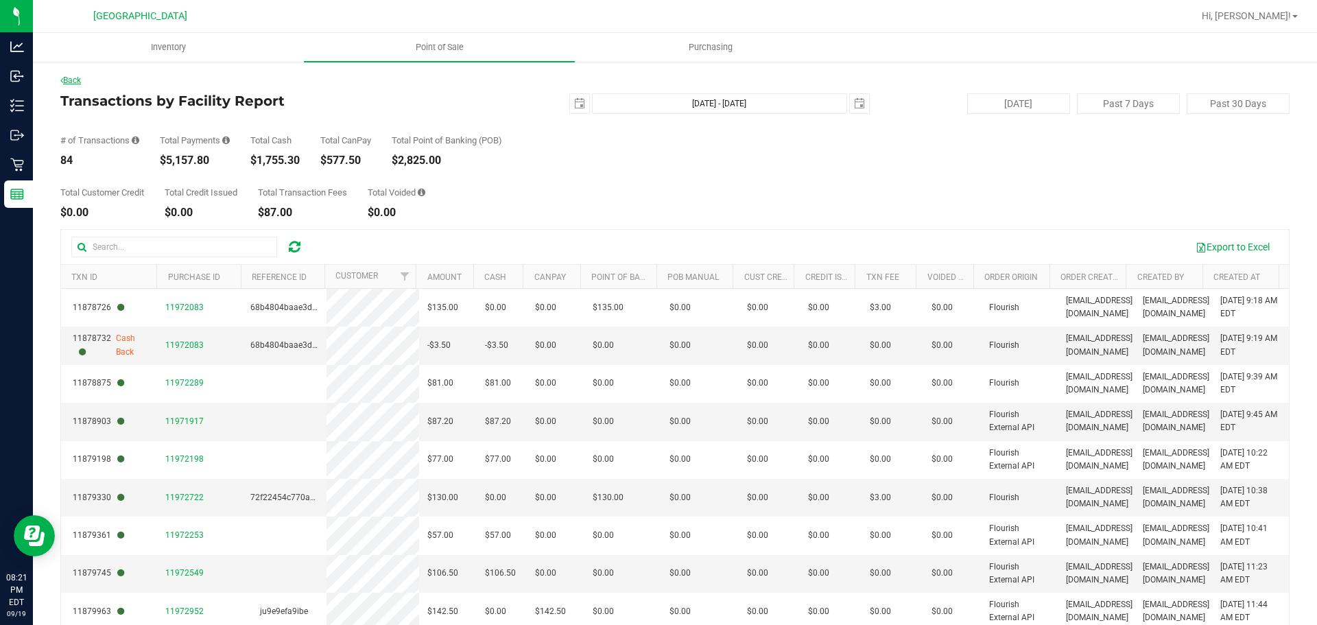
click at [66, 80] on link "Back" at bounding box center [70, 80] width 21 height 10
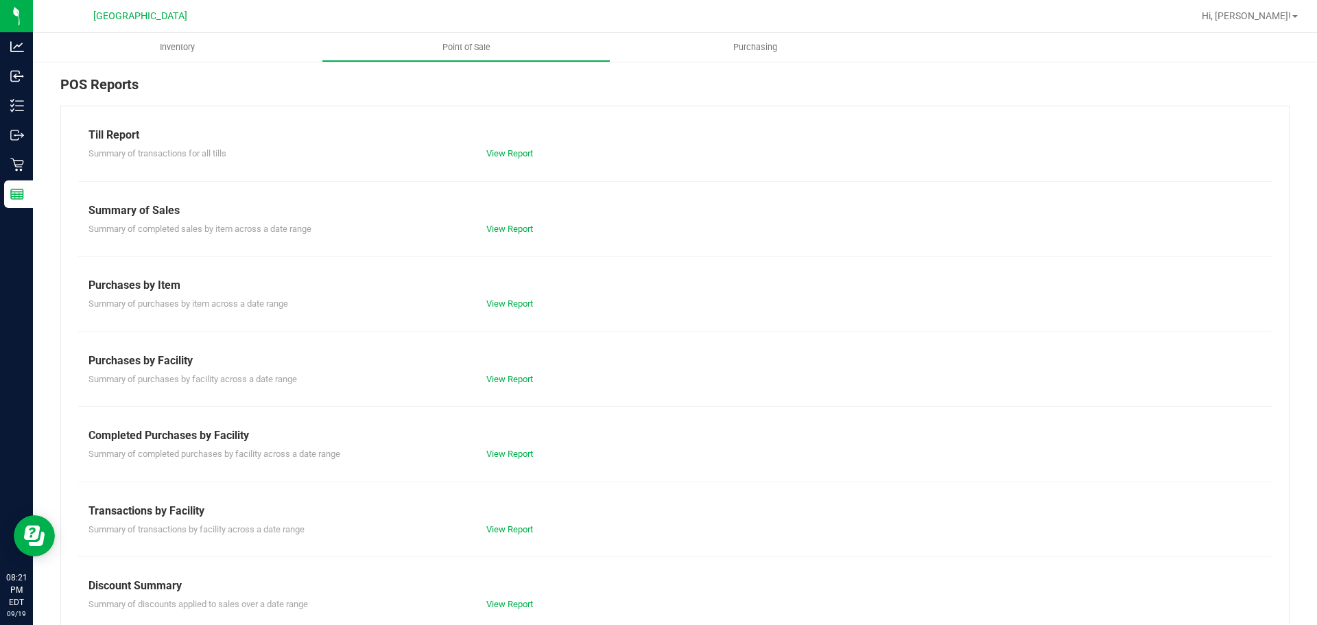
click at [530, 448] on div "View Report" at bounding box center [575, 454] width 199 height 14
click at [526, 448] on div "View Report" at bounding box center [575, 454] width 199 height 14
click at [521, 454] on link "View Report" at bounding box center [509, 454] width 47 height 10
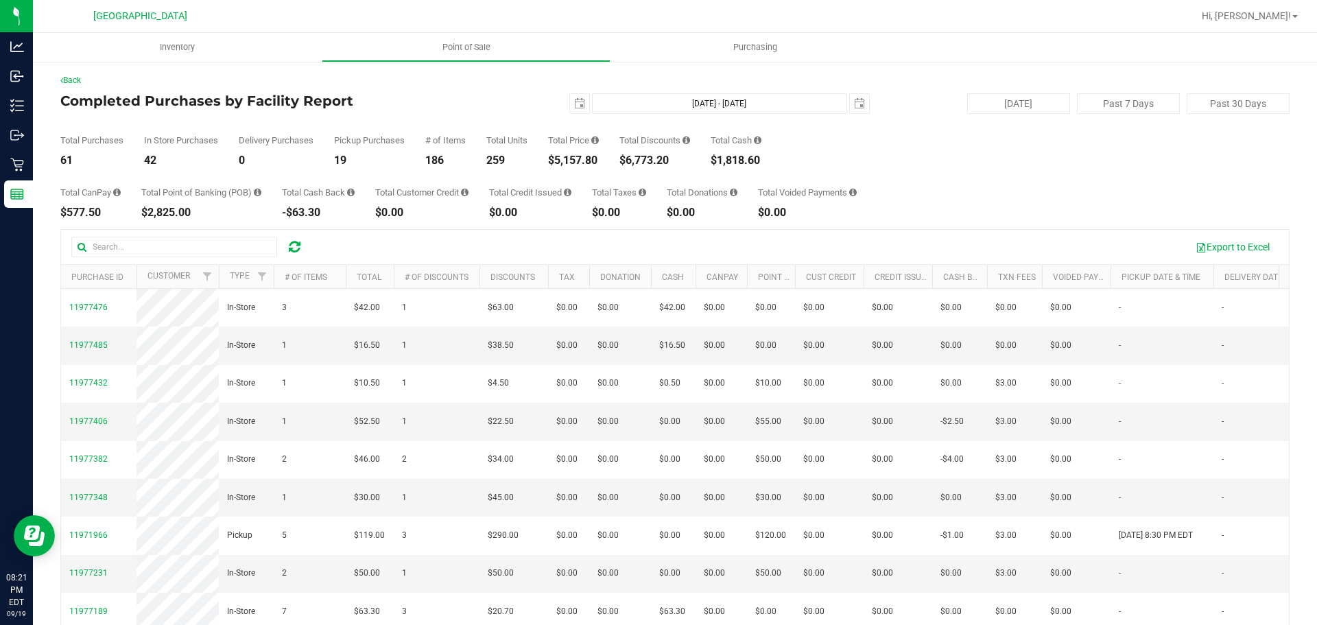
click at [562, 163] on div "$5,157.80" at bounding box center [573, 160] width 51 height 11
copy div "5,157.80"
click at [657, 161] on div "$6,773.20" at bounding box center [655, 160] width 71 height 11
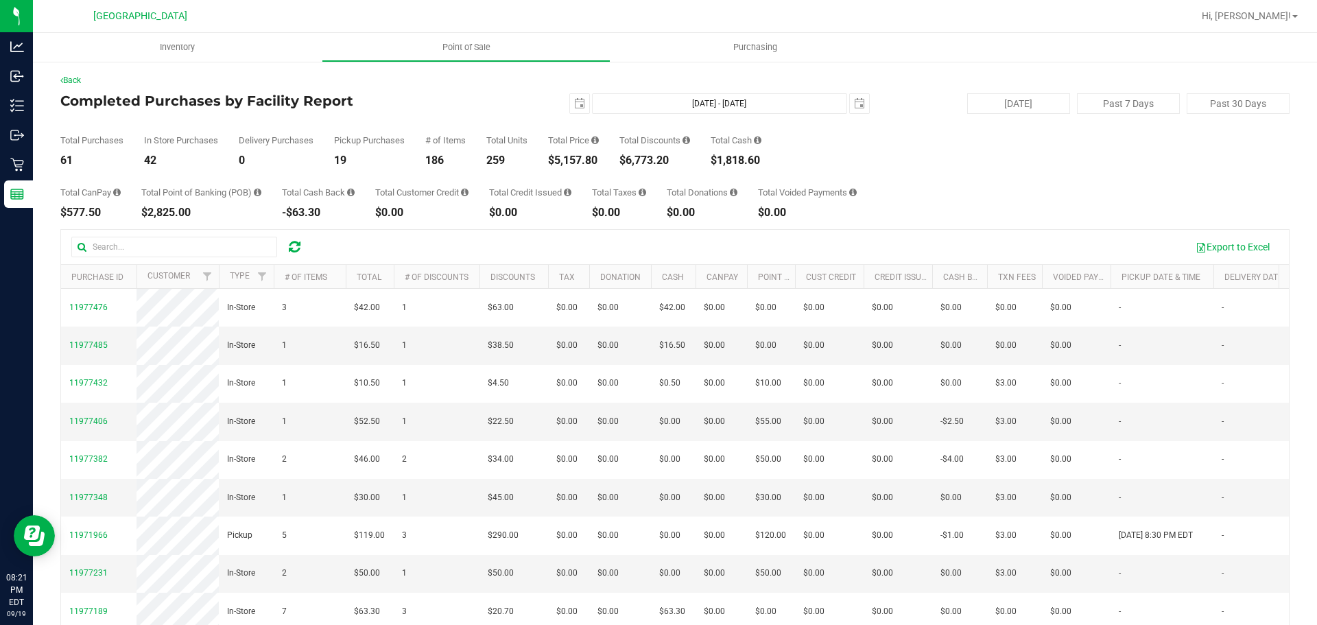
copy div "6,773.20"
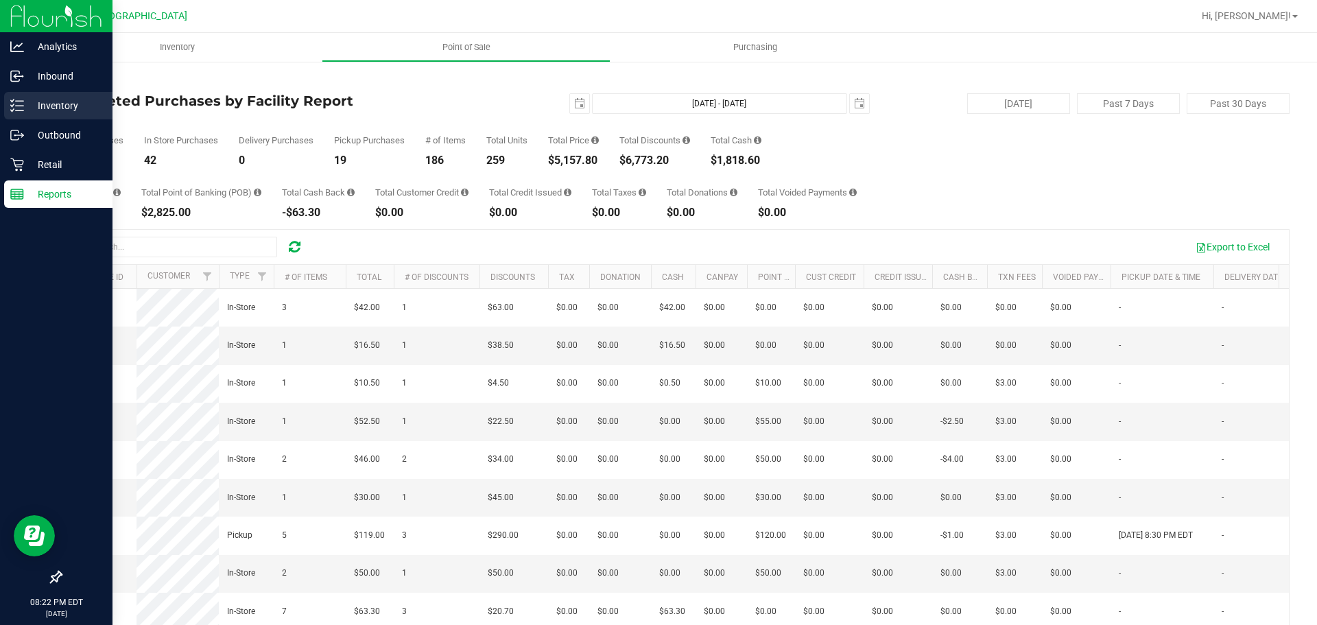
click at [2, 116] on link "Inventory" at bounding box center [56, 107] width 113 height 30
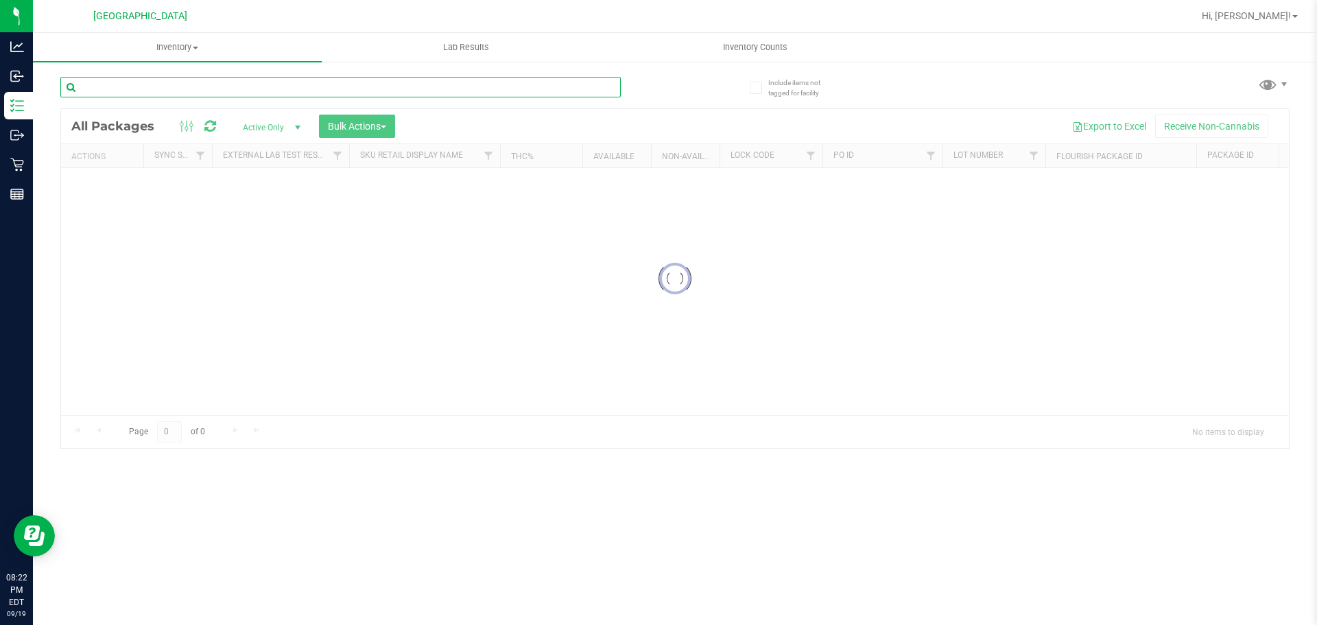
click at [193, 90] on input "text" at bounding box center [340, 87] width 561 height 21
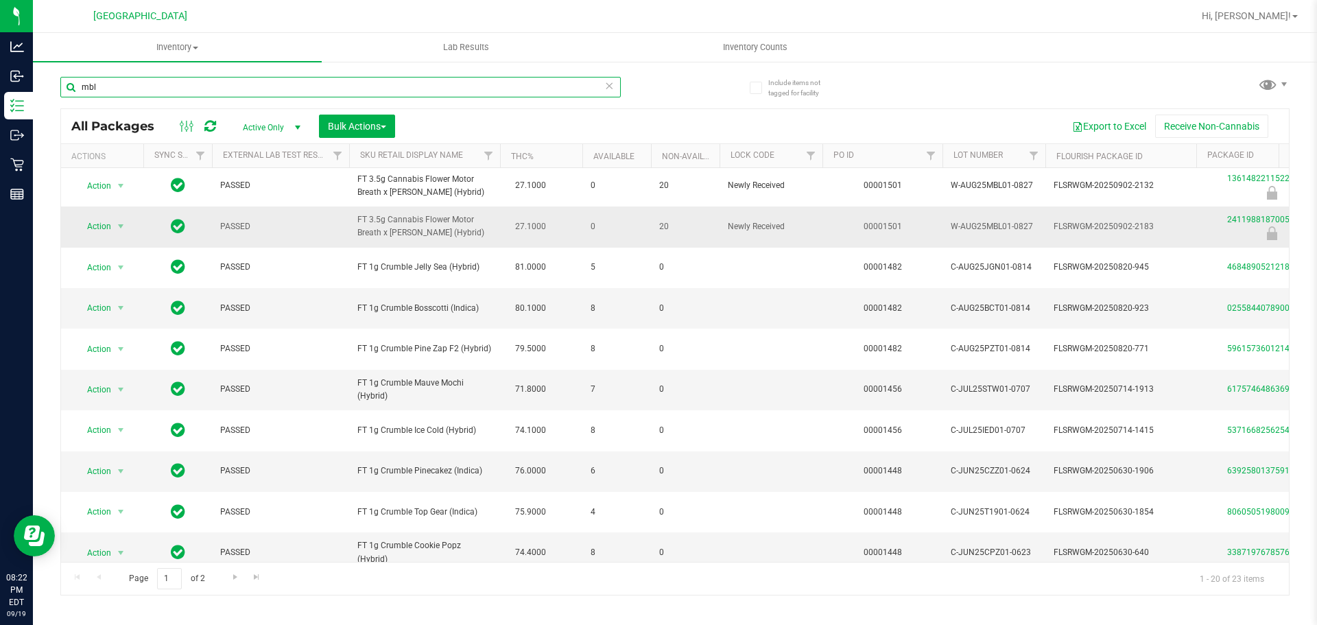
scroll to position [69, 0]
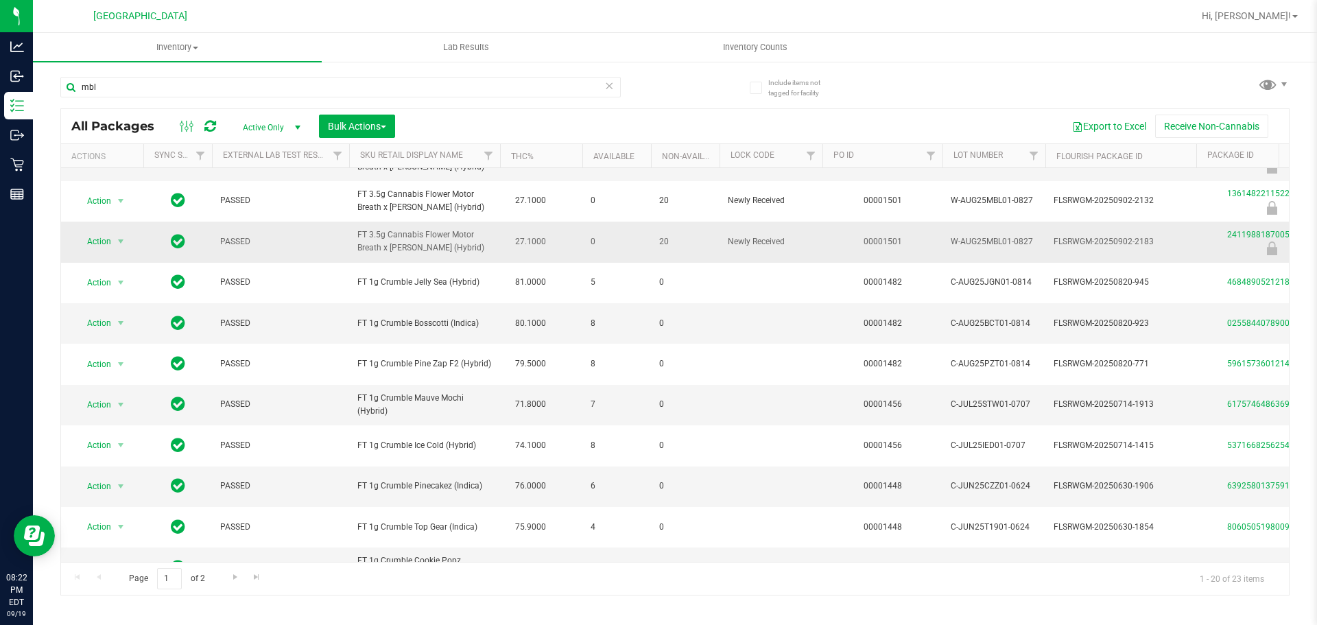
click at [407, 247] on span "FT 3.5g Cannabis Flower Motor Breath x Mike Larry (Hybrid)" at bounding box center [424, 241] width 134 height 26
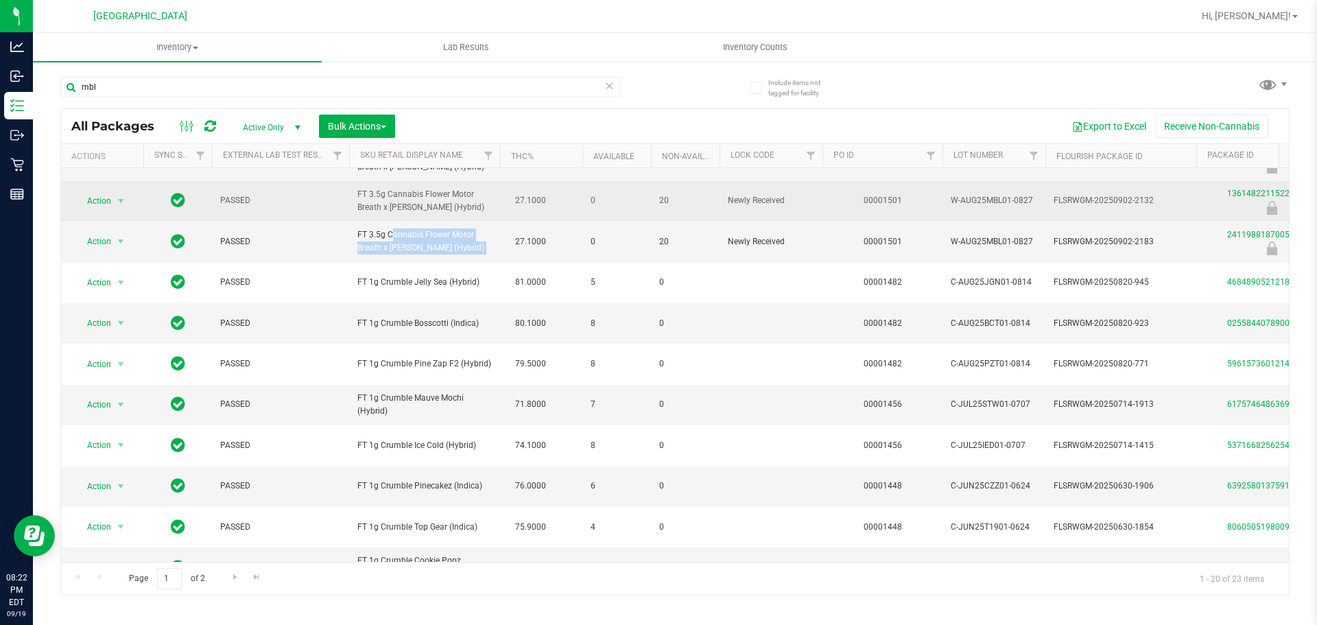
copy td "FT 3.5g Cannabis Flower Motor Breath x Mike Larry (Hybrid)"
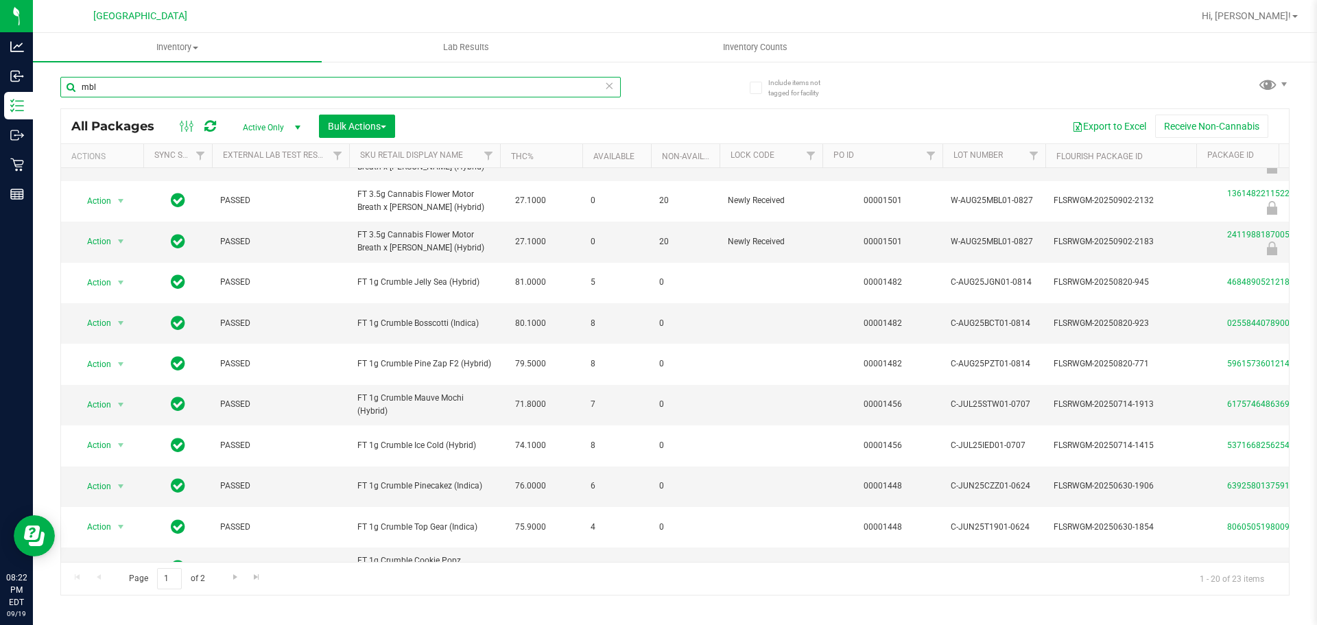
click at [222, 96] on input "mbl" at bounding box center [340, 87] width 561 height 21
click at [221, 96] on input "mbl" at bounding box center [340, 87] width 561 height 21
paste input "FT 3.5g Cannabis Flower Motor Breath x Mike Larry (Hybrid)"
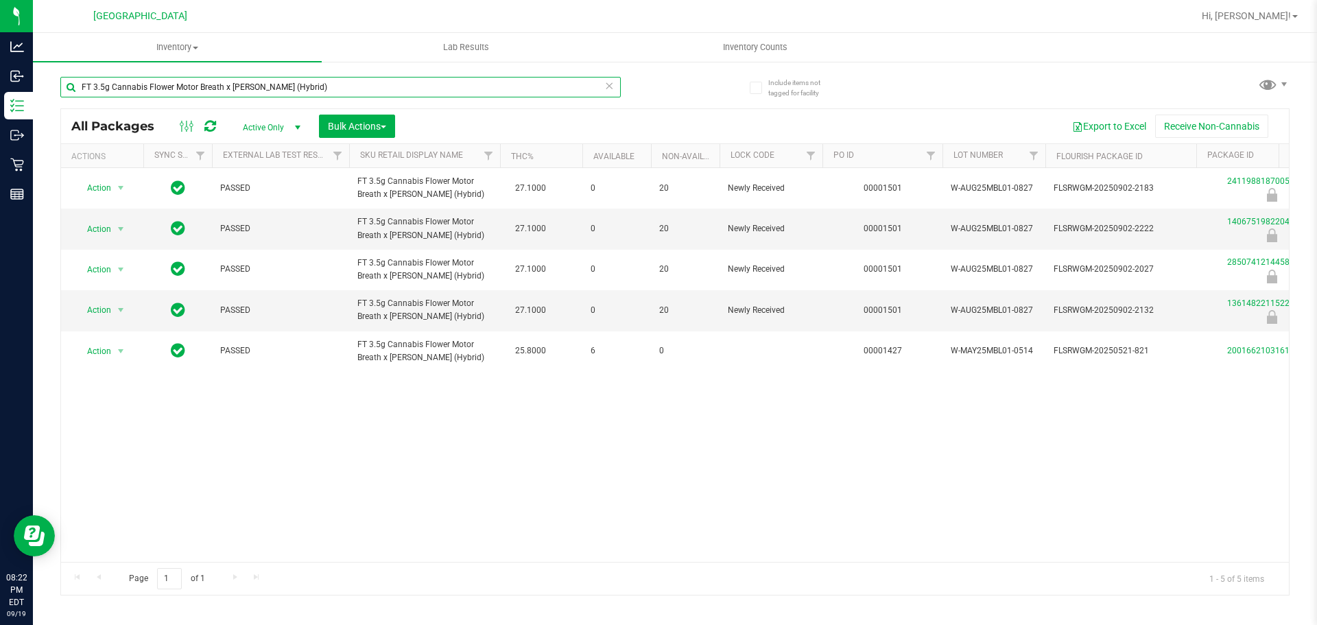
click at [221, 96] on input "FT 3.5g Cannabis Flower Motor Breath x Mike Larry (Hybrid)" at bounding box center [340, 87] width 561 height 21
click at [228, 95] on input "FT 3.5g Cannabis Flower Motor Breath x Mike Larry (Hybrid)" at bounding box center [340, 87] width 561 height 21
click at [231, 95] on input "FT 3.5g Cannabis Flower Motor Breath x Mike Larry (Hybrid)" at bounding box center [340, 87] width 561 height 21
click at [226, 78] on input "FT 3.5g Cannabis Flower Motor Breath x Mike Larry (Hybrid)" at bounding box center [340, 87] width 561 height 21
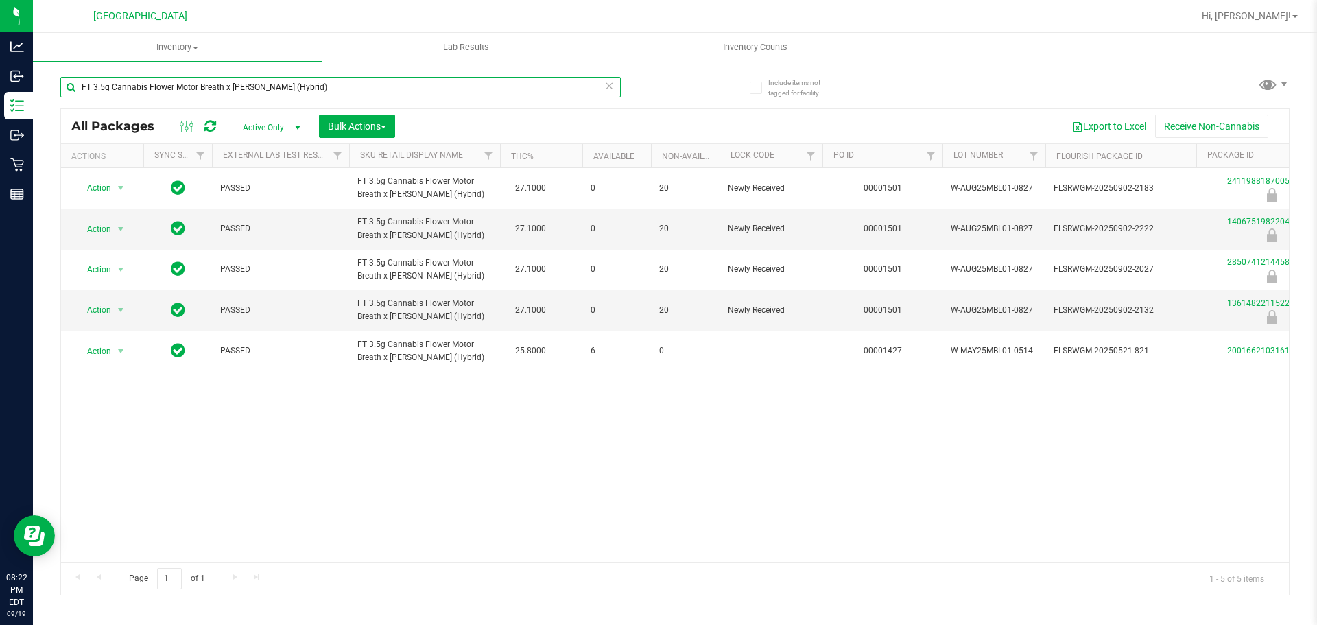
click at [226, 78] on input "FT 3.5g Cannabis Flower Motor Breath x Mike Larry (Hybrid)" at bounding box center [340, 87] width 561 height 21
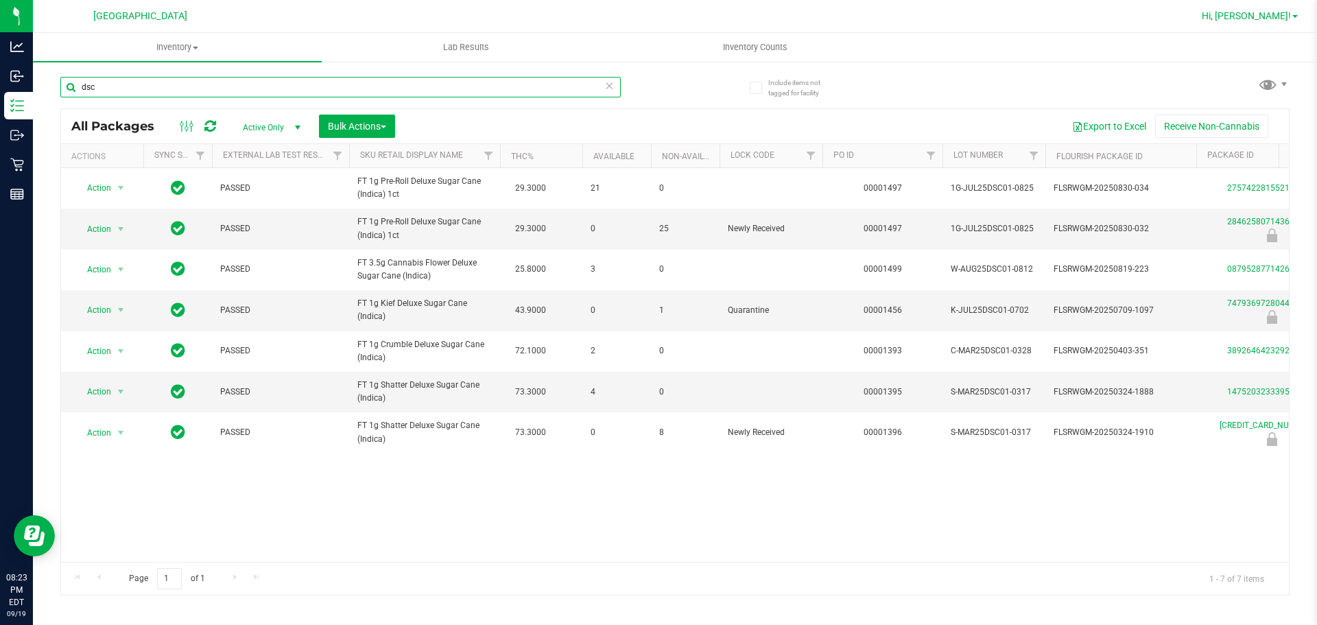
type input "dsc"
click at [1276, 11] on span "Hi, [PERSON_NAME]!" at bounding box center [1246, 15] width 89 height 11
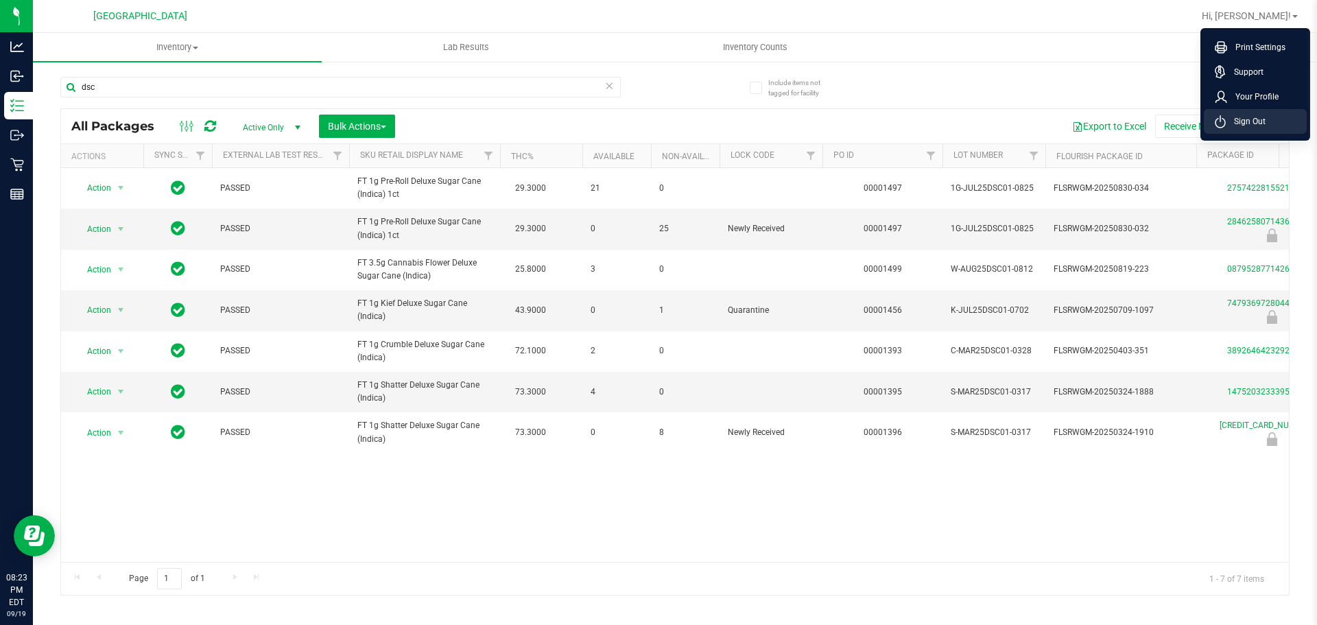
click at [1232, 130] on li "Sign Out" at bounding box center [1255, 121] width 103 height 25
